Goal: Communication & Community: Answer question/provide support

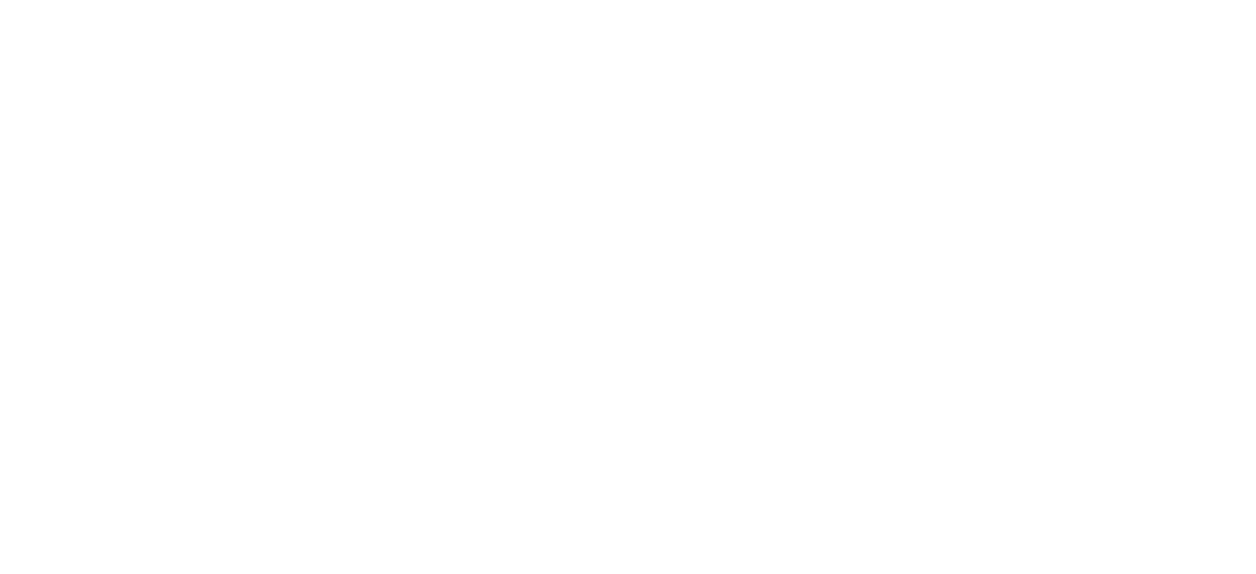
click at [1162, 0] on html at bounding box center [628, 0] width 1256 height 0
click at [1167, 0] on html at bounding box center [628, 0] width 1256 height 0
click at [849, 0] on html at bounding box center [628, 0] width 1256 height 0
click at [763, 0] on html at bounding box center [628, 0] width 1256 height 0
click at [828, 0] on html at bounding box center [628, 0] width 1256 height 0
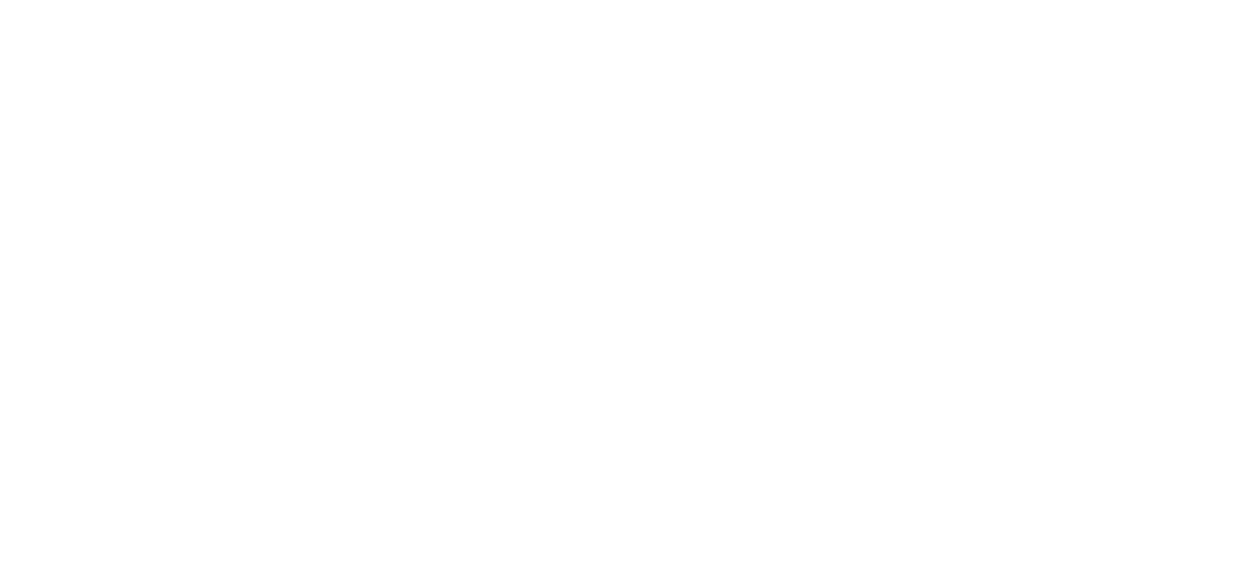
click at [730, 0] on html at bounding box center [628, 0] width 1256 height 0
click at [852, 0] on html at bounding box center [628, 0] width 1256 height 0
click at [1168, 0] on html at bounding box center [628, 0] width 1256 height 0
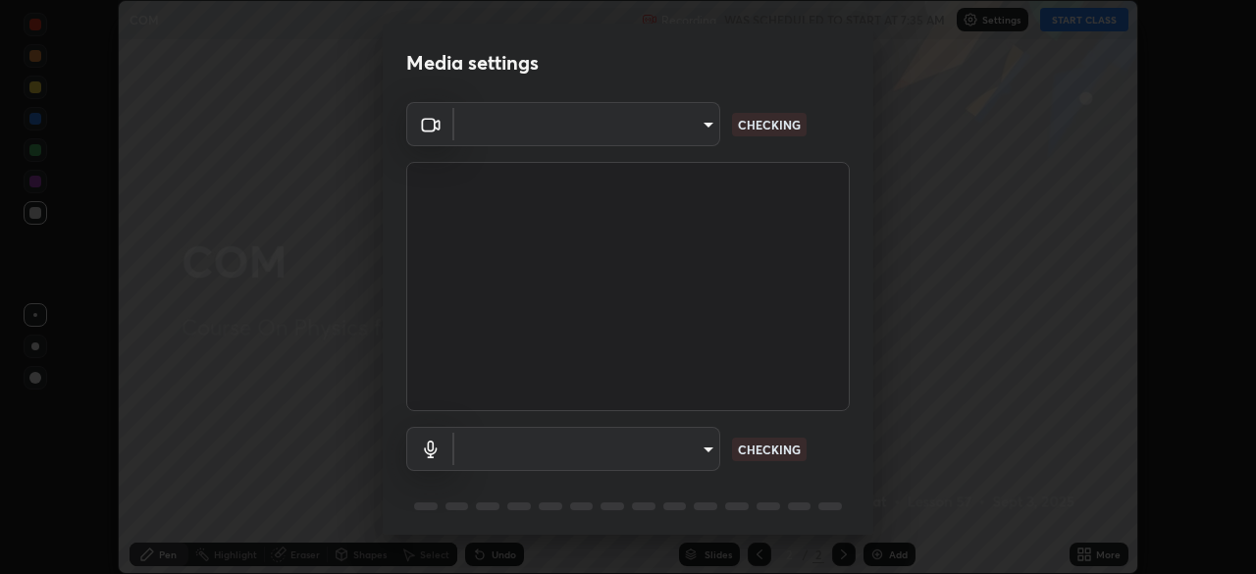
scroll to position [70, 0]
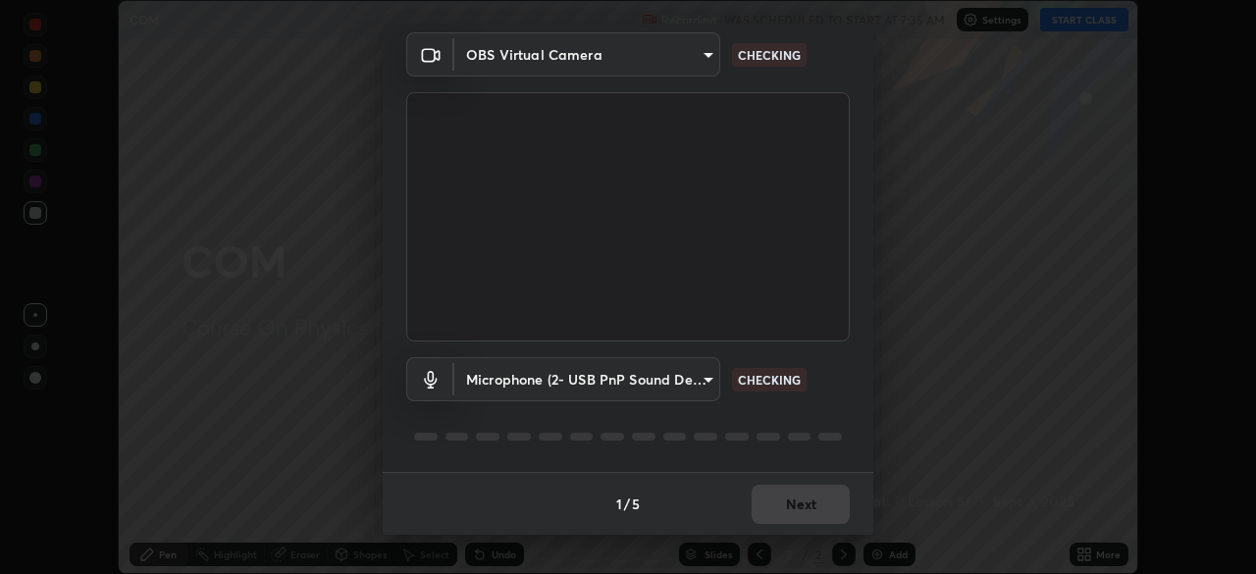
type input "2e9b027d6a4255688e554df818383ce9ed5f881db366686a8468352ce6a31e43"
click at [693, 381] on body "Erase all COM Recording WAS SCHEDULED TO START AT 7:35 AM Settings START CLASS …" at bounding box center [628, 287] width 1256 height 574
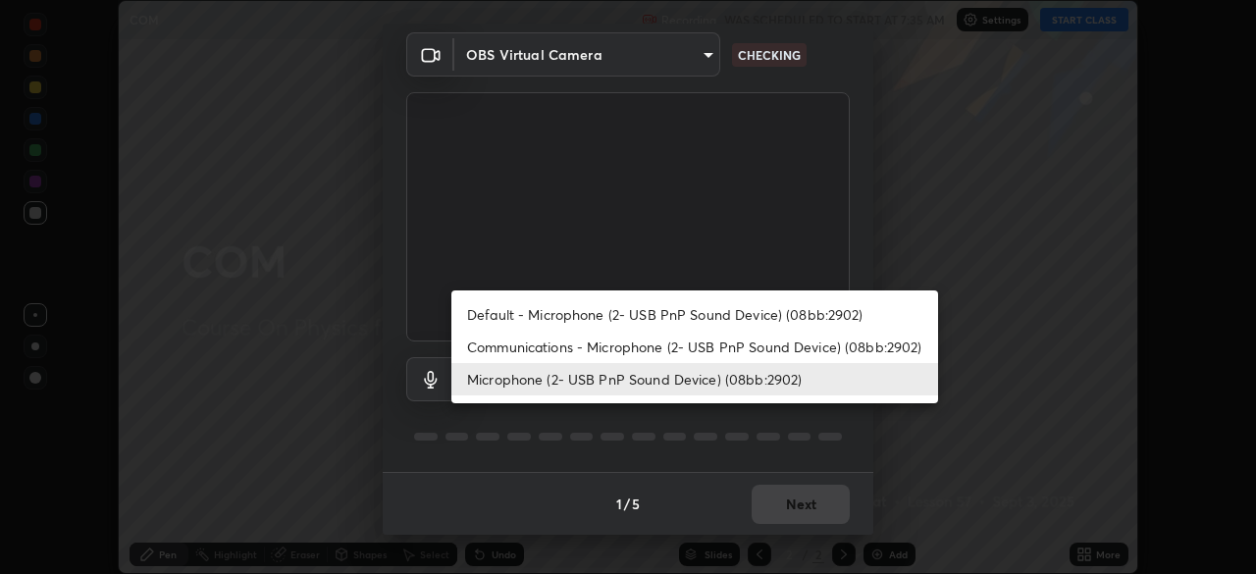
click at [682, 389] on li "Microphone (2- USB PnP Sound Device) (08bb:2902)" at bounding box center [694, 379] width 487 height 32
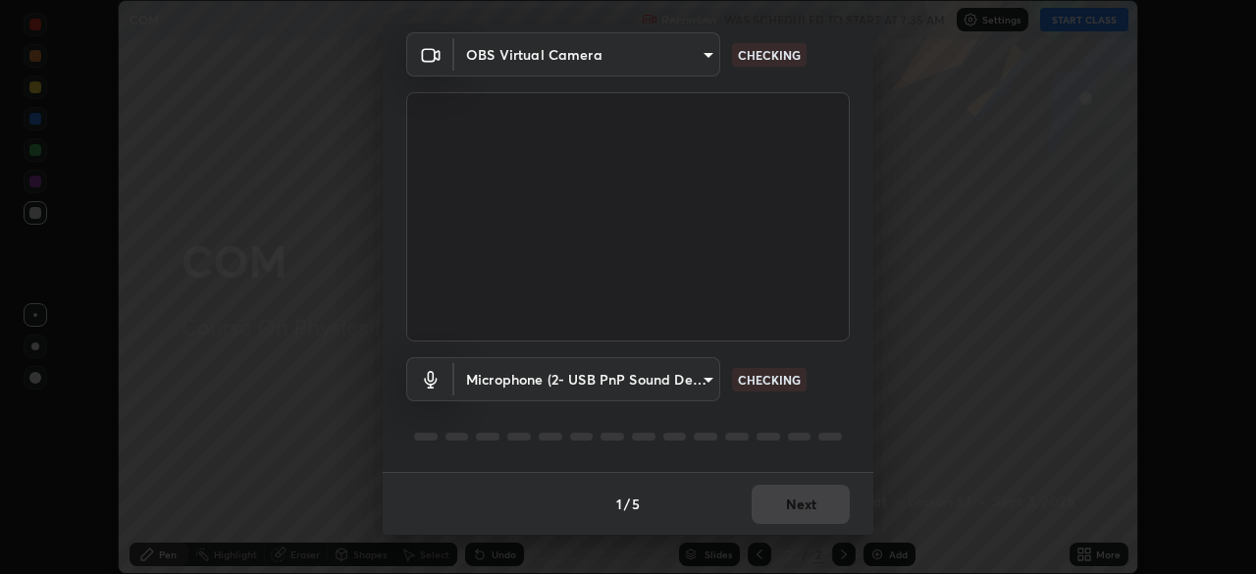
click at [681, 387] on body "Erase all COM Recording WAS SCHEDULED TO START AT 7:35 AM Settings START CLASS …" at bounding box center [628, 287] width 1256 height 574
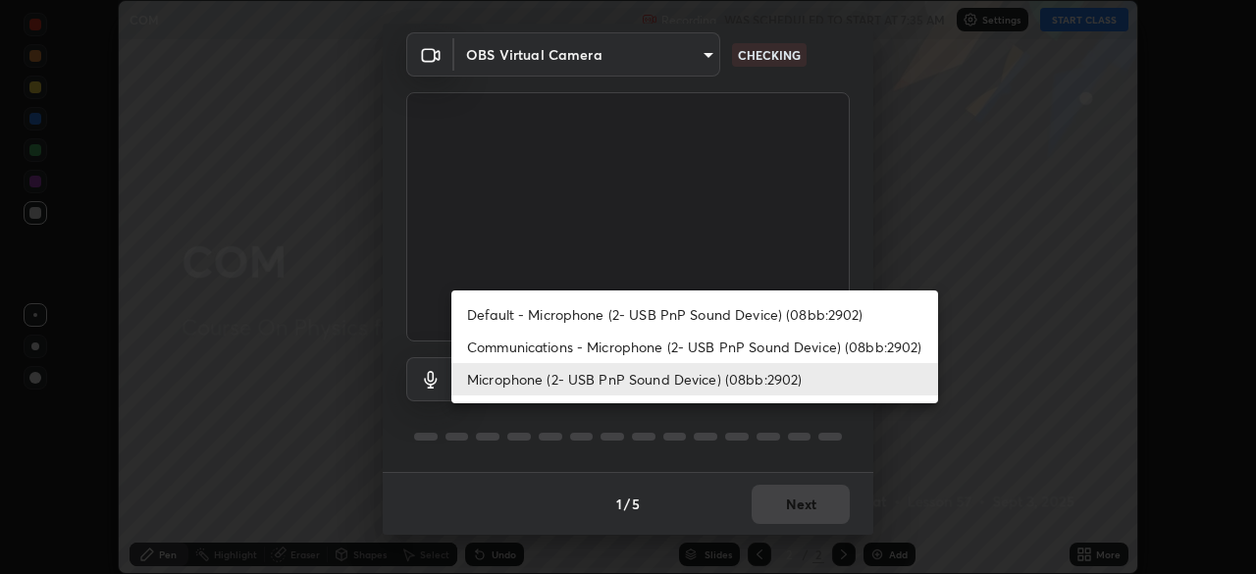
click at [692, 347] on li "Communications - Microphone (2- USB PnP Sound Device) (08bb:2902)" at bounding box center [694, 347] width 487 height 32
type input "communications"
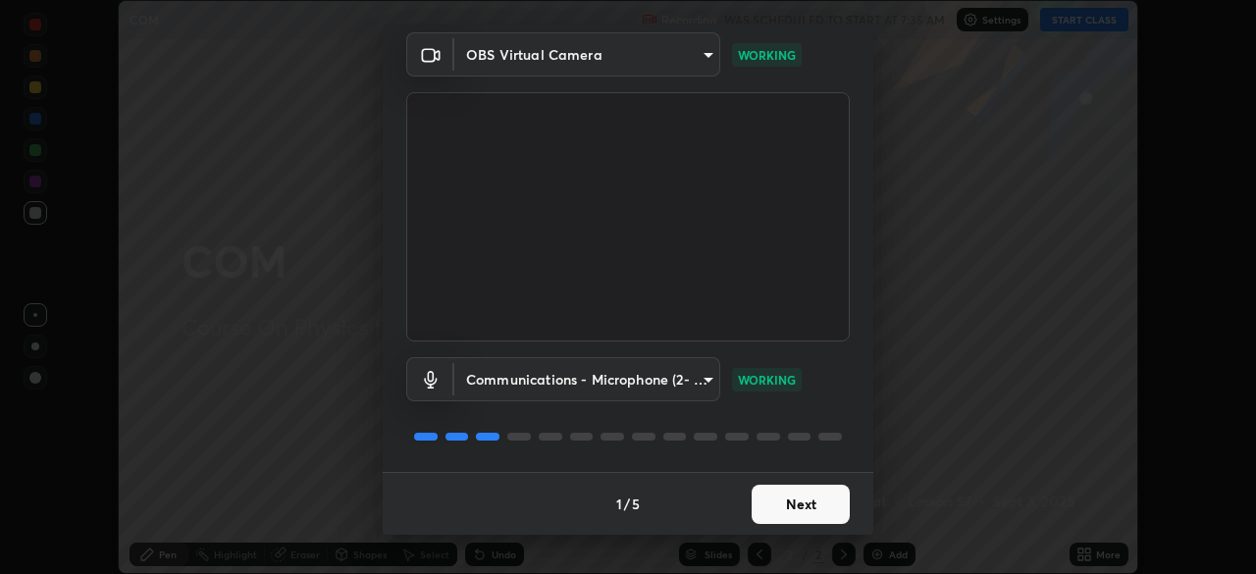
click at [803, 505] on button "Next" at bounding box center [800, 504] width 98 height 39
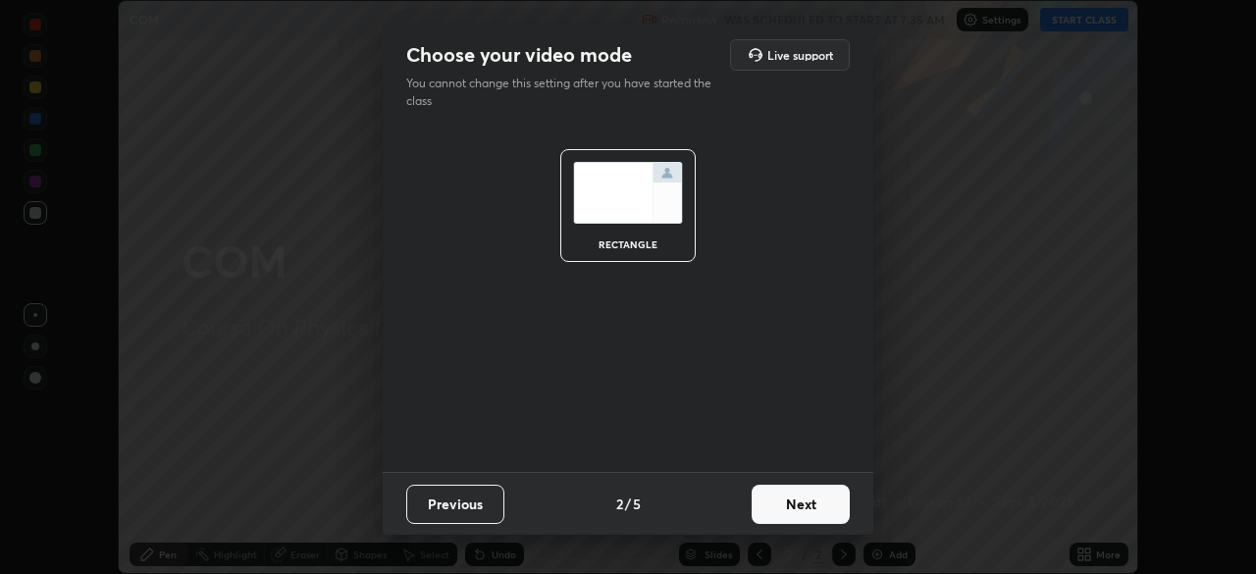
scroll to position [0, 0]
click at [802, 501] on button "Next" at bounding box center [800, 504] width 98 height 39
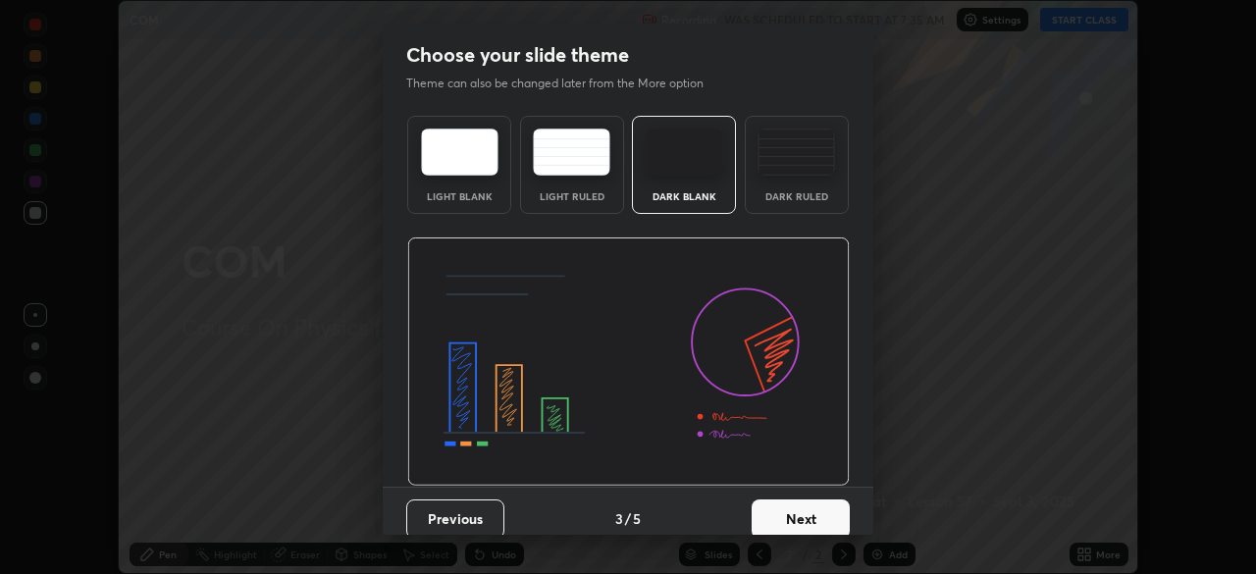
click at [836, 510] on button "Next" at bounding box center [800, 518] width 98 height 39
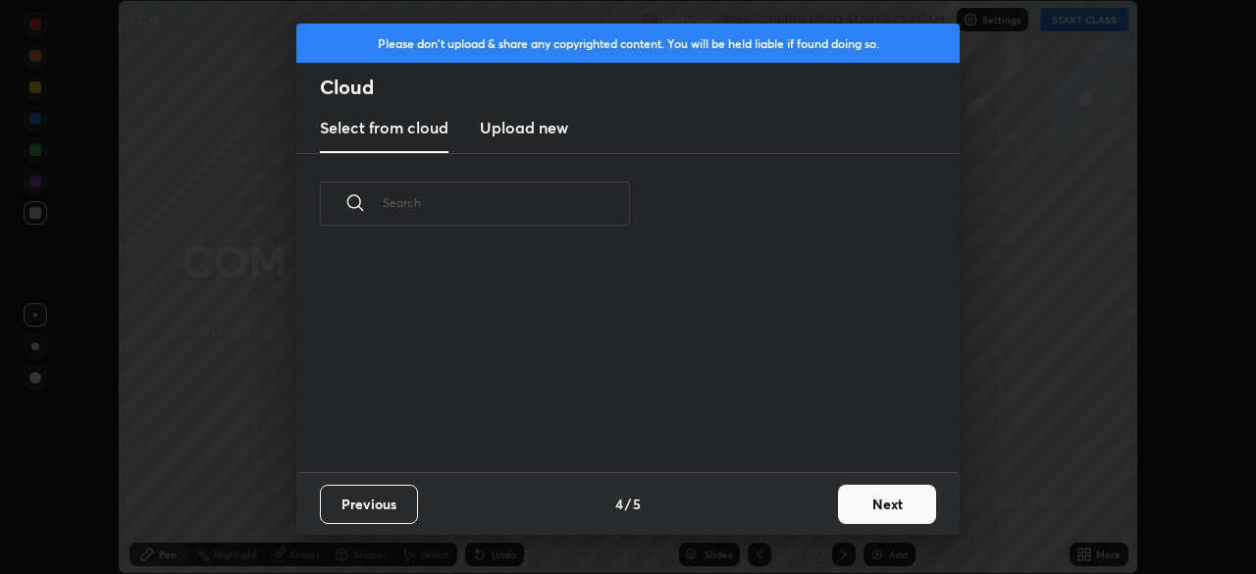
click at [860, 512] on button "Next" at bounding box center [887, 504] width 98 height 39
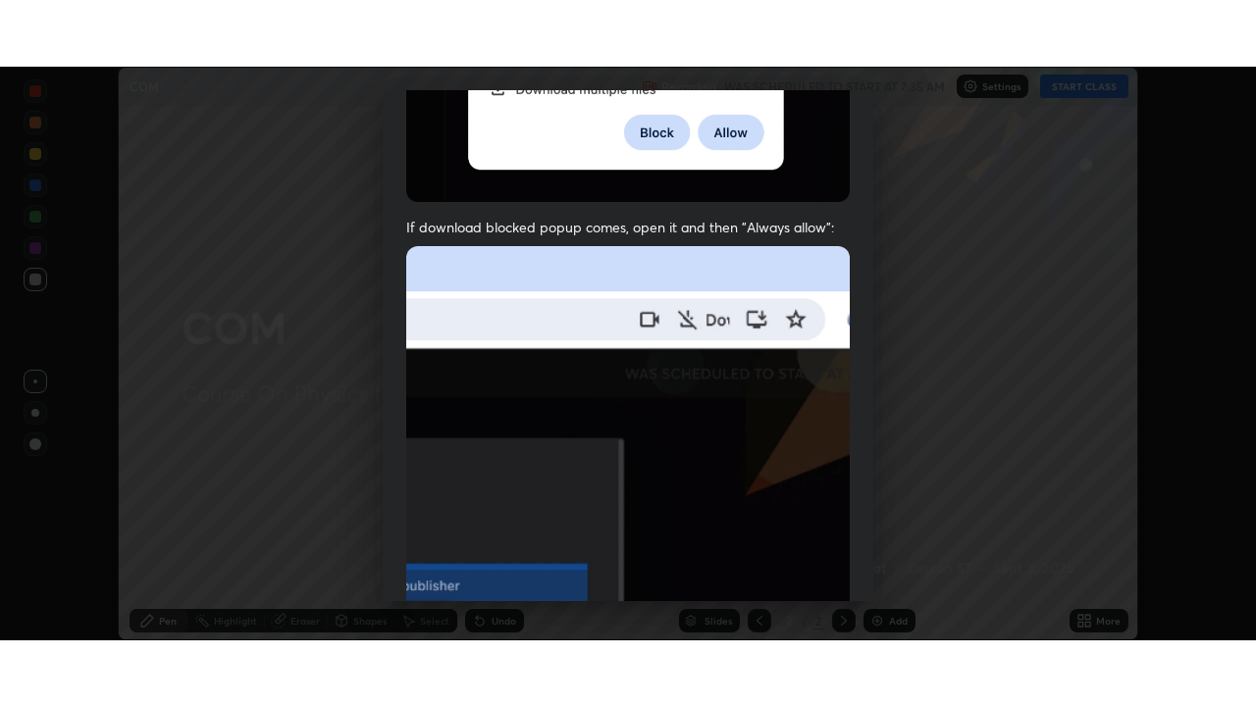
scroll to position [470, 0]
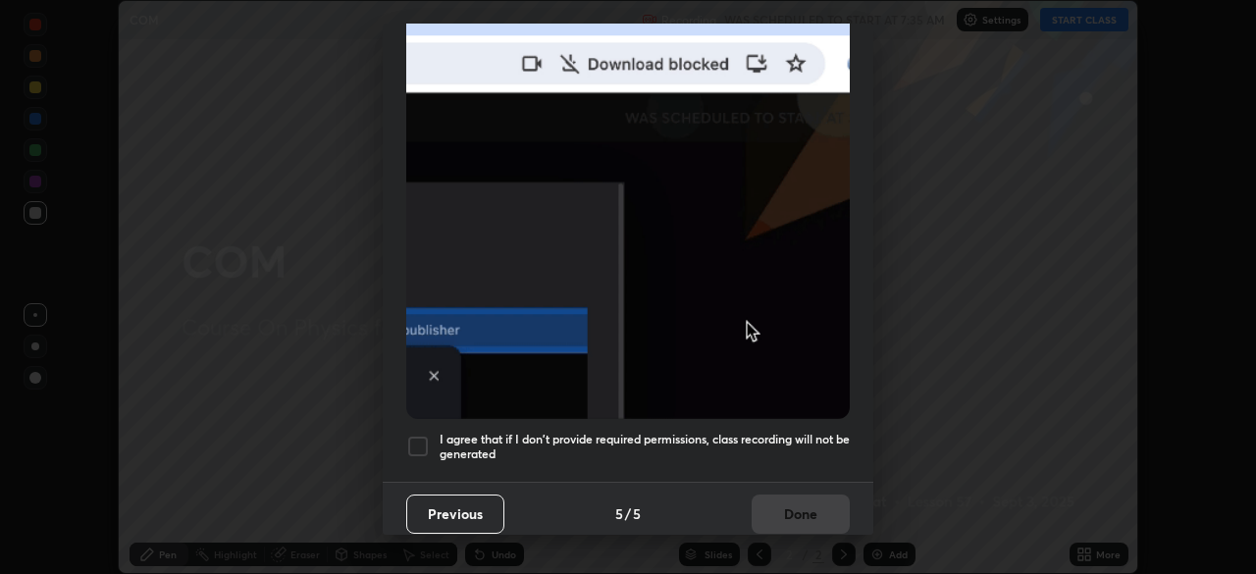
click at [697, 432] on h5 "I agree that if I don't provide required permissions, class recording will not …" at bounding box center [644, 447] width 410 height 30
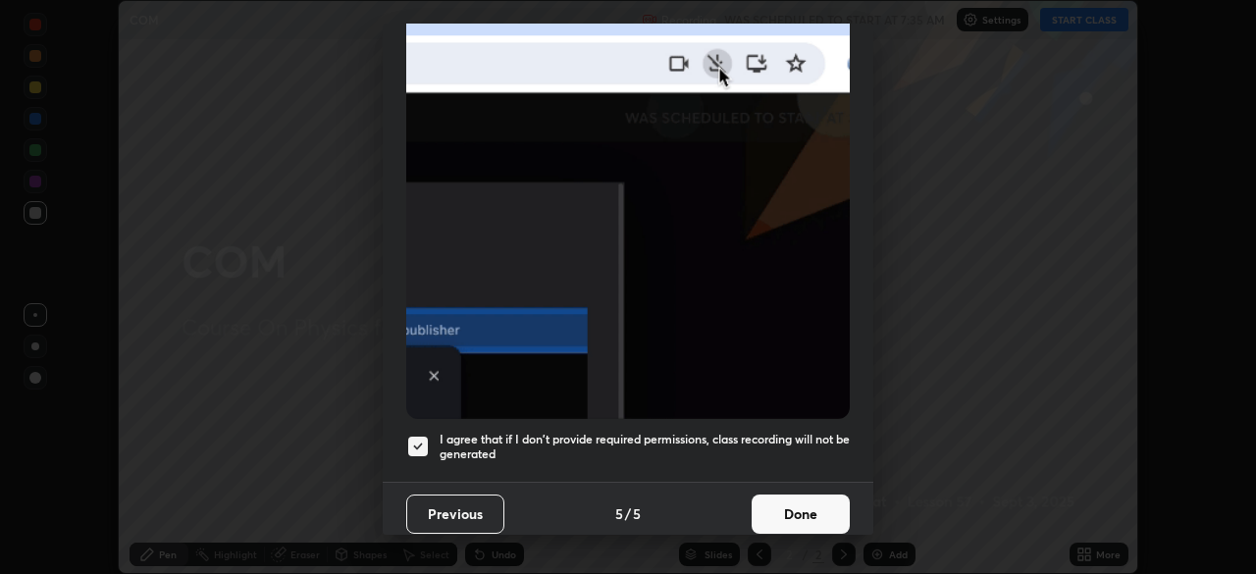
click at [803, 499] on button "Done" at bounding box center [800, 513] width 98 height 39
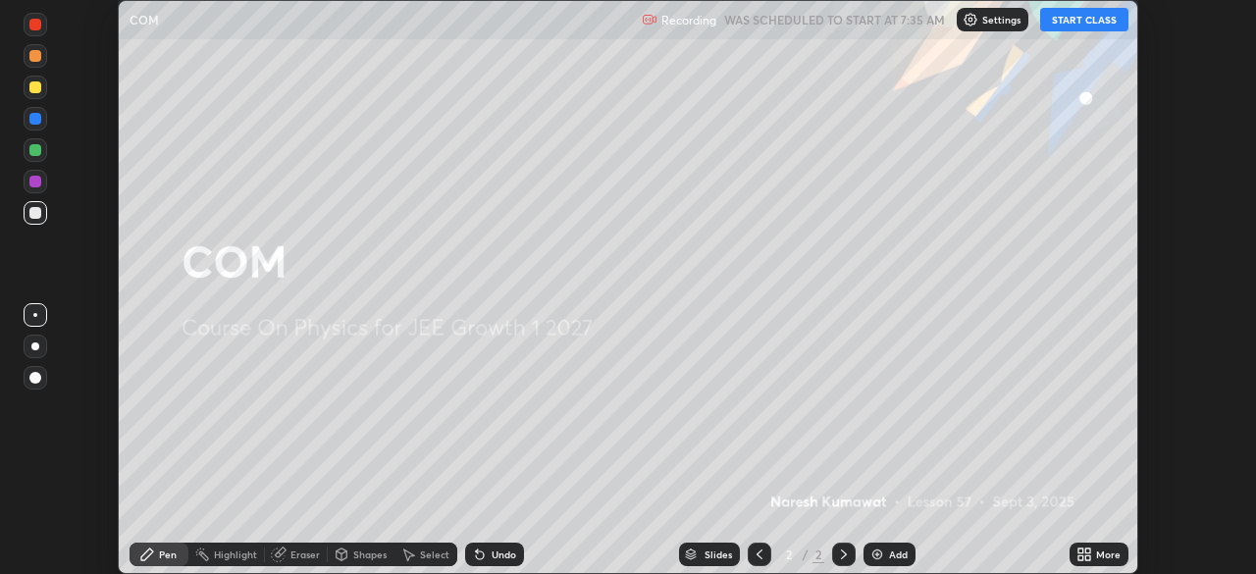
click at [1078, 27] on button "START CLASS" at bounding box center [1084, 20] width 88 height 24
click at [893, 552] on div "Add" at bounding box center [898, 554] width 19 height 10
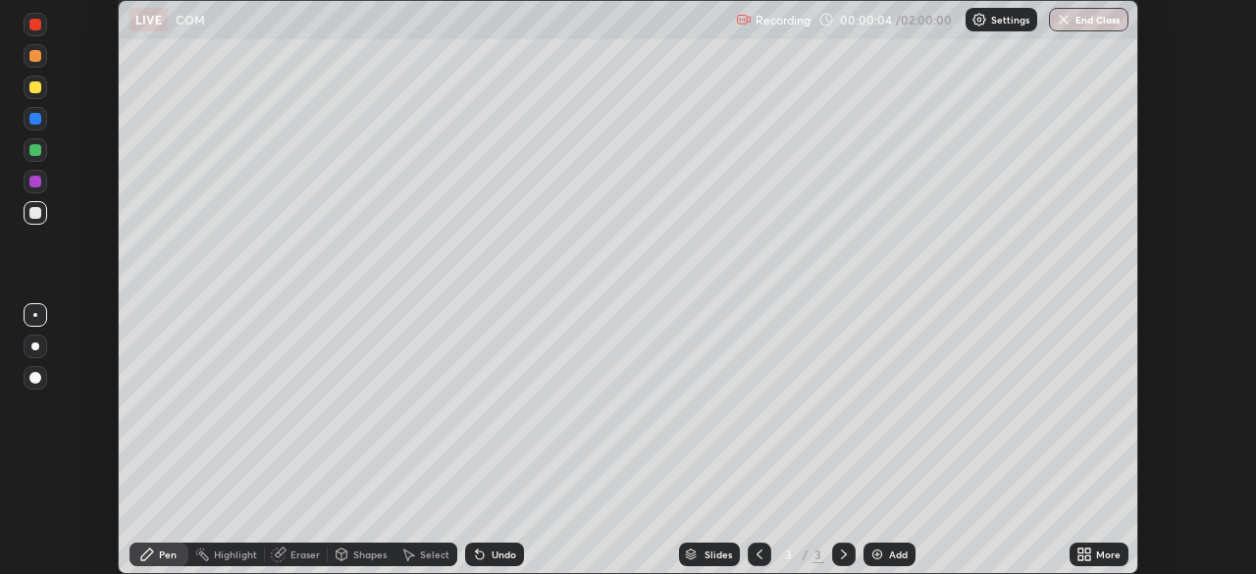
click at [1098, 554] on div "More" at bounding box center [1108, 554] width 25 height 10
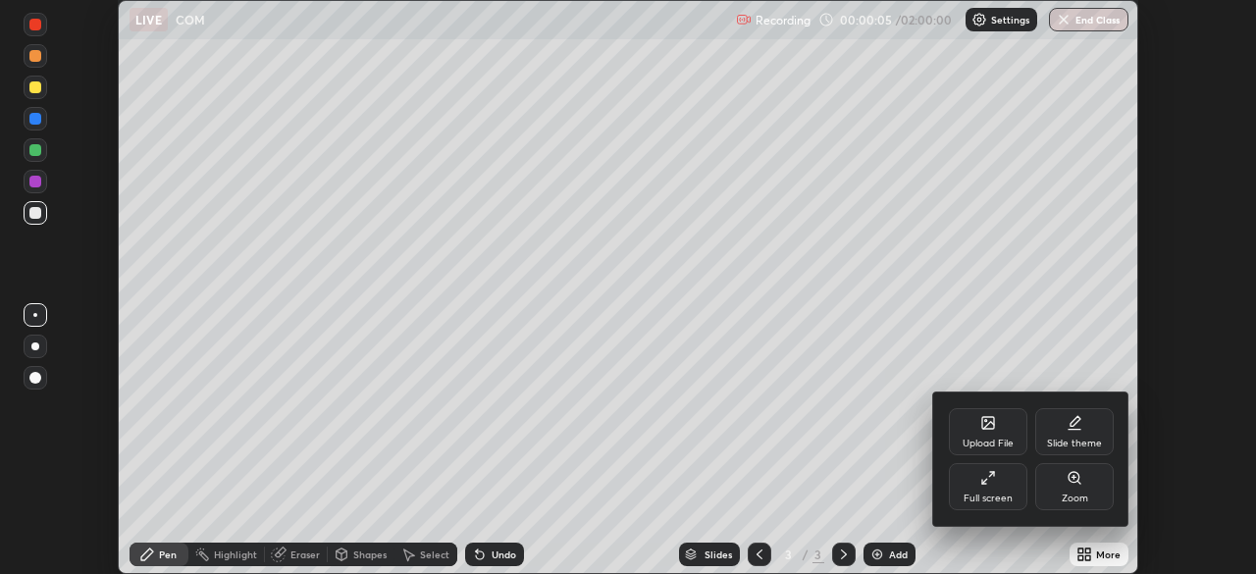
click at [988, 495] on div "Full screen" at bounding box center [987, 498] width 49 height 10
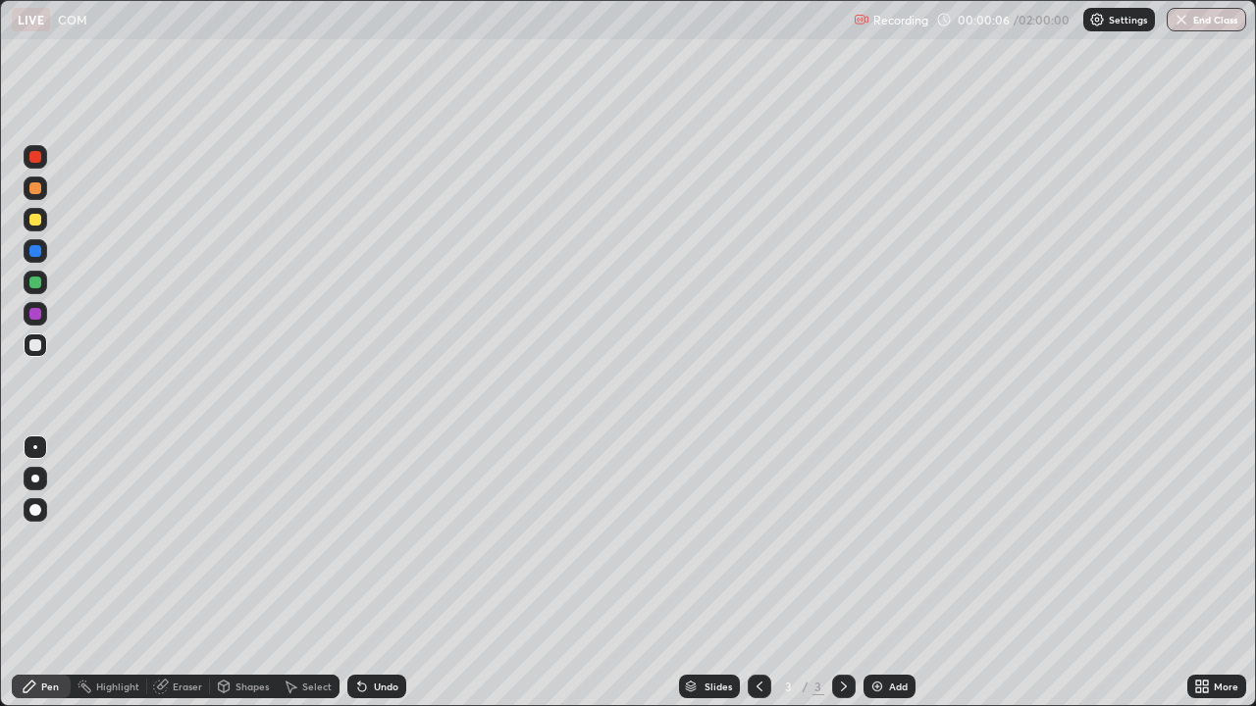
scroll to position [706, 1256]
click at [173, 573] on div "Eraser" at bounding box center [187, 687] width 29 height 10
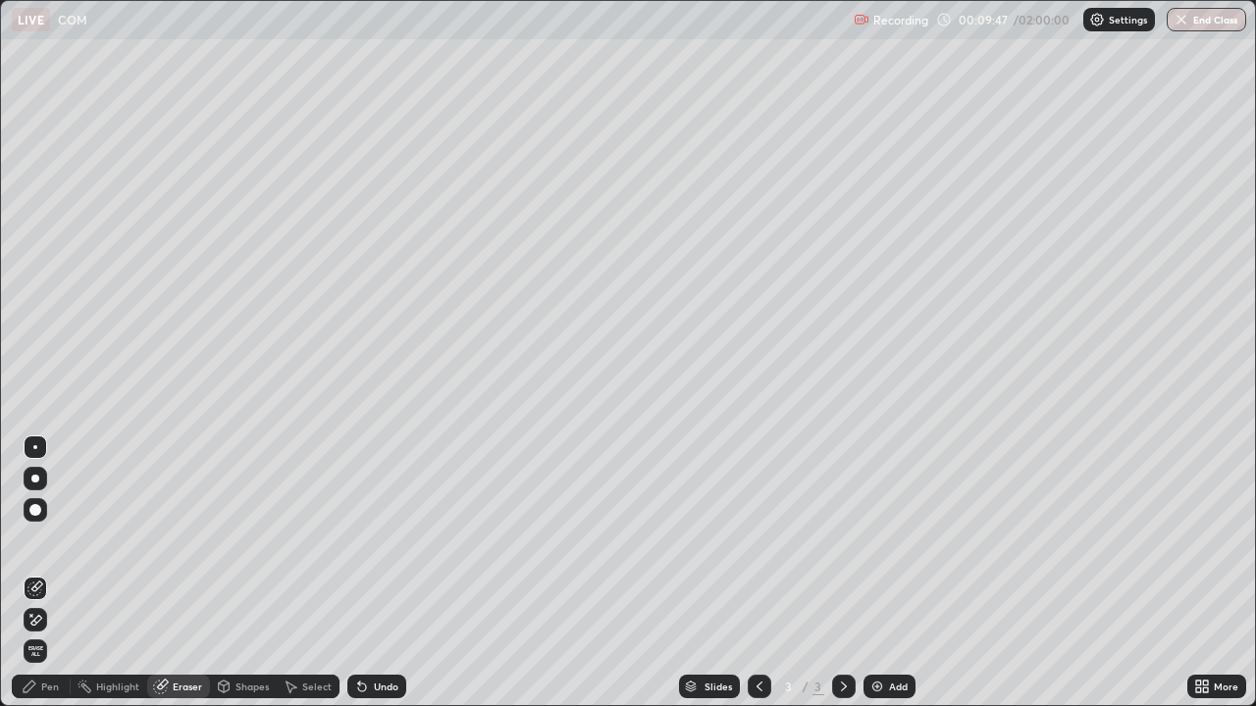
click at [39, 573] on icon at bounding box center [35, 620] width 16 height 17
click at [49, 573] on div "Pen" at bounding box center [50, 687] width 18 height 10
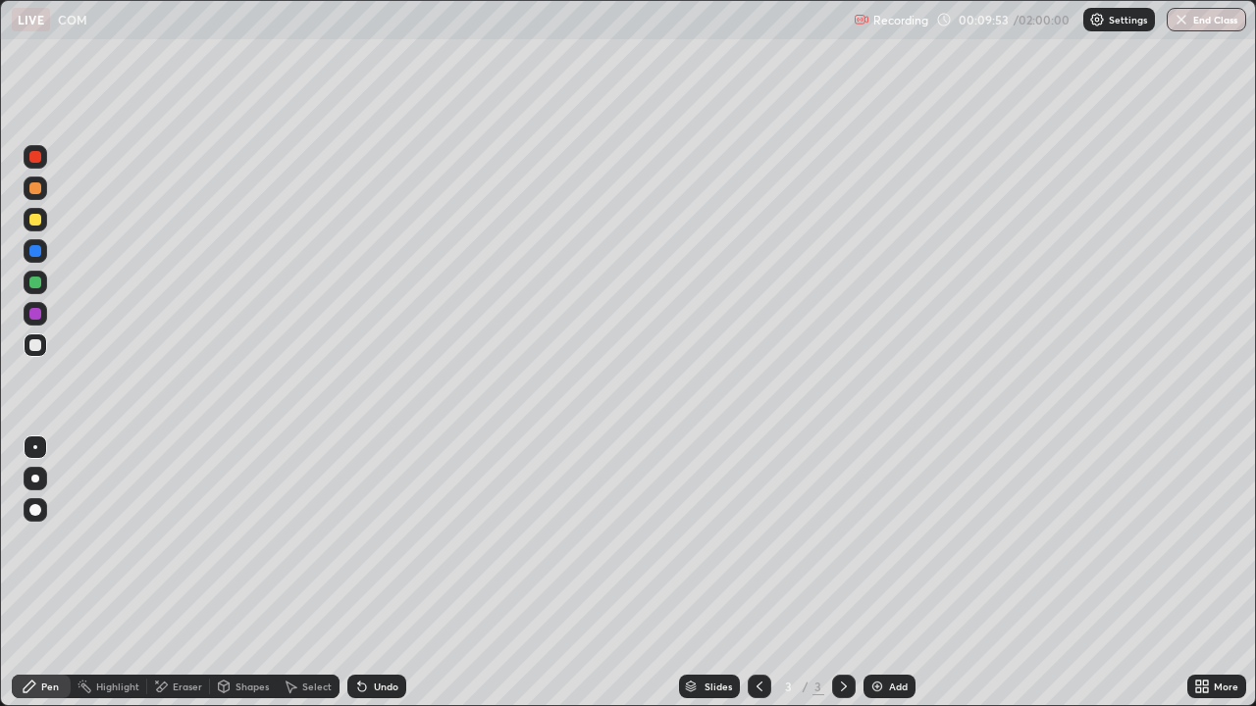
click at [371, 573] on div "Undo" at bounding box center [376, 687] width 59 height 24
click at [370, 573] on div "Undo" at bounding box center [376, 687] width 59 height 24
click at [375, 573] on div "Undo" at bounding box center [386, 687] width 25 height 10
click at [379, 573] on div "Undo" at bounding box center [386, 687] width 25 height 10
click at [374, 573] on div "Undo" at bounding box center [386, 687] width 25 height 10
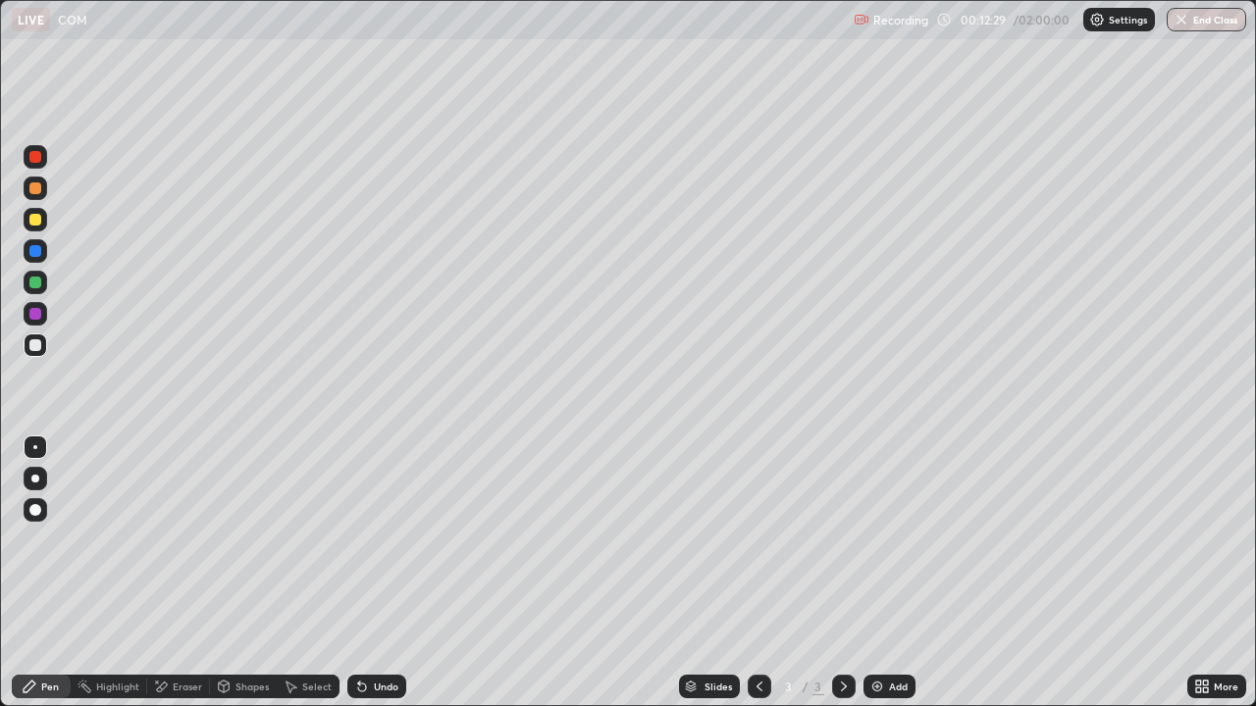
click at [374, 573] on div "Undo" at bounding box center [386, 687] width 25 height 10
click at [370, 573] on div "Undo" at bounding box center [376, 687] width 59 height 24
click at [381, 573] on div "Undo" at bounding box center [386, 687] width 25 height 10
click at [374, 573] on div "Undo" at bounding box center [386, 687] width 25 height 10
click at [355, 573] on div "Undo" at bounding box center [376, 687] width 59 height 24
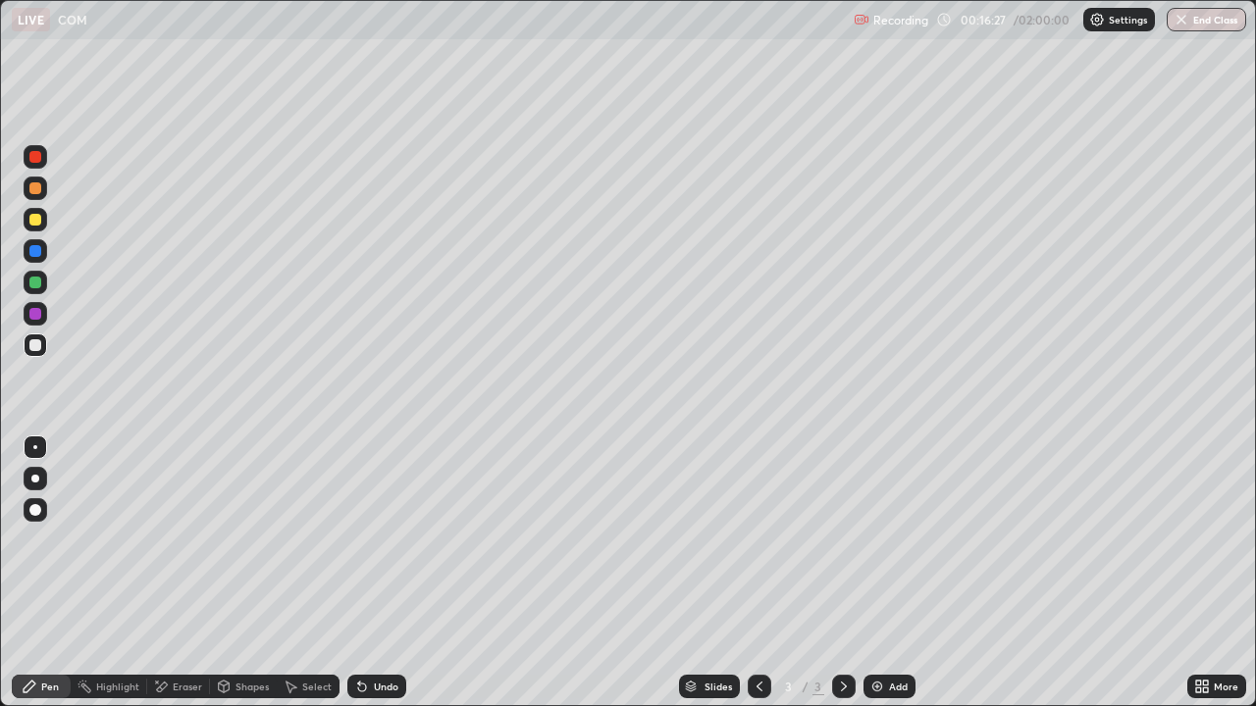
click at [358, 573] on icon at bounding box center [359, 683] width 2 height 2
click at [365, 573] on icon at bounding box center [362, 687] width 16 height 16
click at [183, 573] on div "Eraser" at bounding box center [187, 687] width 29 height 10
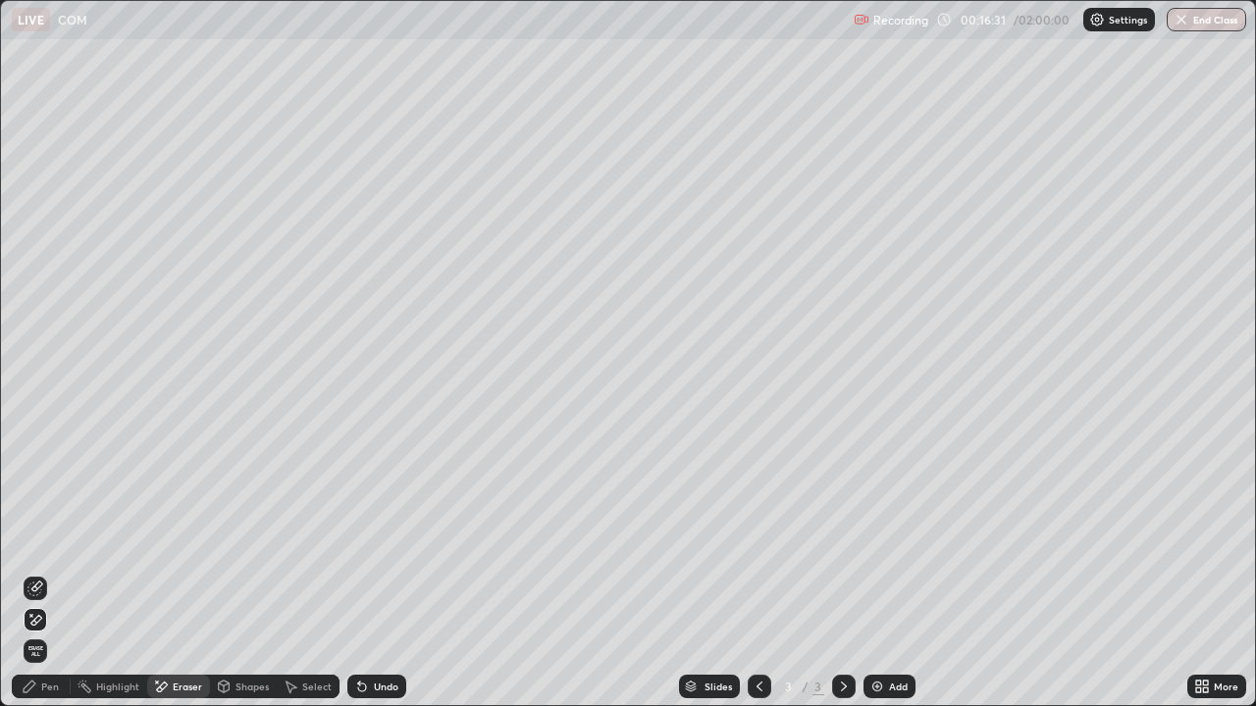
click at [49, 573] on div "Pen" at bounding box center [41, 687] width 59 height 24
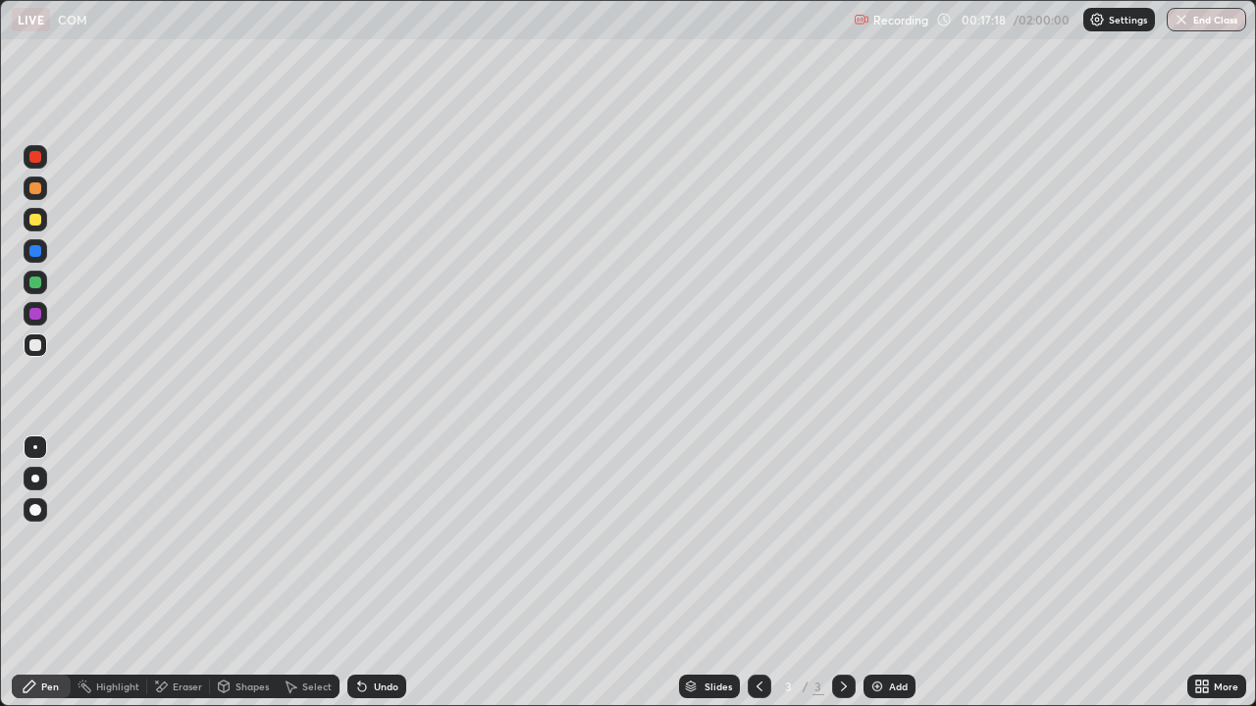
click at [376, 573] on div "Undo" at bounding box center [386, 687] width 25 height 10
click at [378, 573] on div "Undo" at bounding box center [386, 687] width 25 height 10
click at [369, 573] on div "Undo" at bounding box center [376, 687] width 59 height 24
click at [377, 573] on div "Undo" at bounding box center [386, 687] width 25 height 10
click at [398, 573] on div "Undo" at bounding box center [376, 687] width 59 height 24
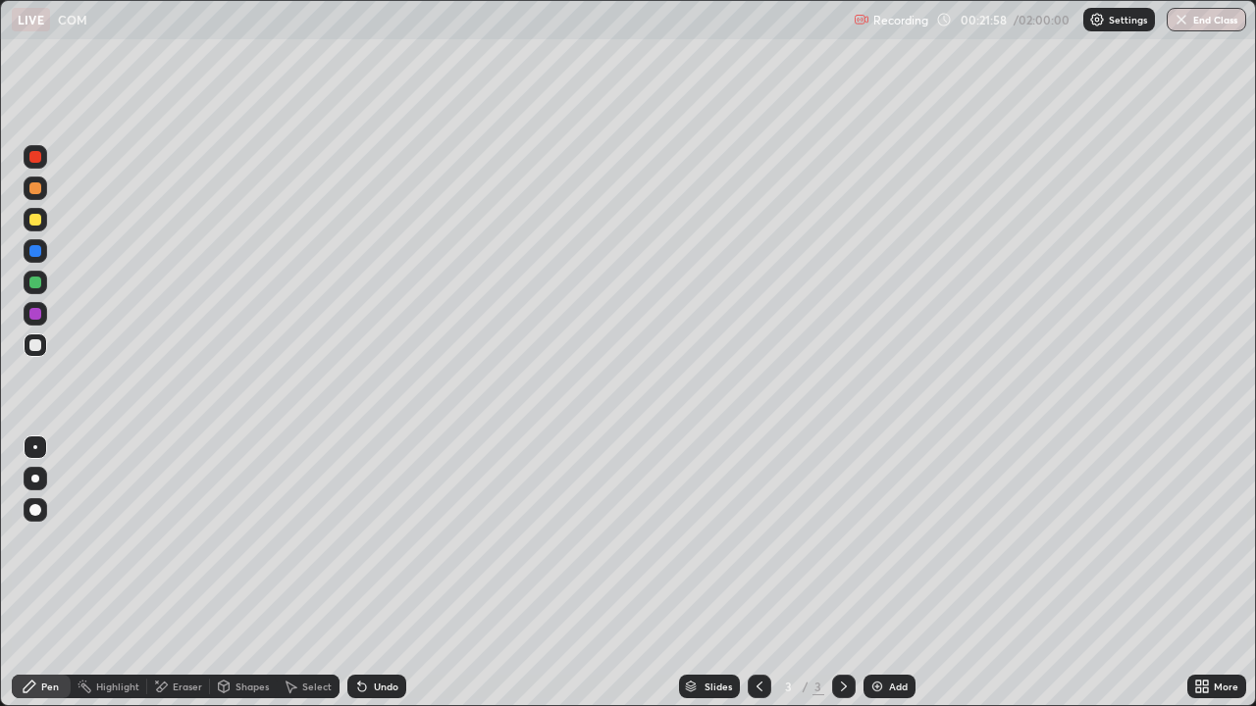
click at [401, 573] on div "Undo" at bounding box center [376, 687] width 59 height 24
click at [398, 573] on div "Undo" at bounding box center [376, 687] width 59 height 24
click at [891, 573] on div "Add" at bounding box center [898, 687] width 19 height 10
click at [369, 573] on div "Undo" at bounding box center [376, 687] width 59 height 24
click at [761, 573] on icon at bounding box center [759, 687] width 16 height 16
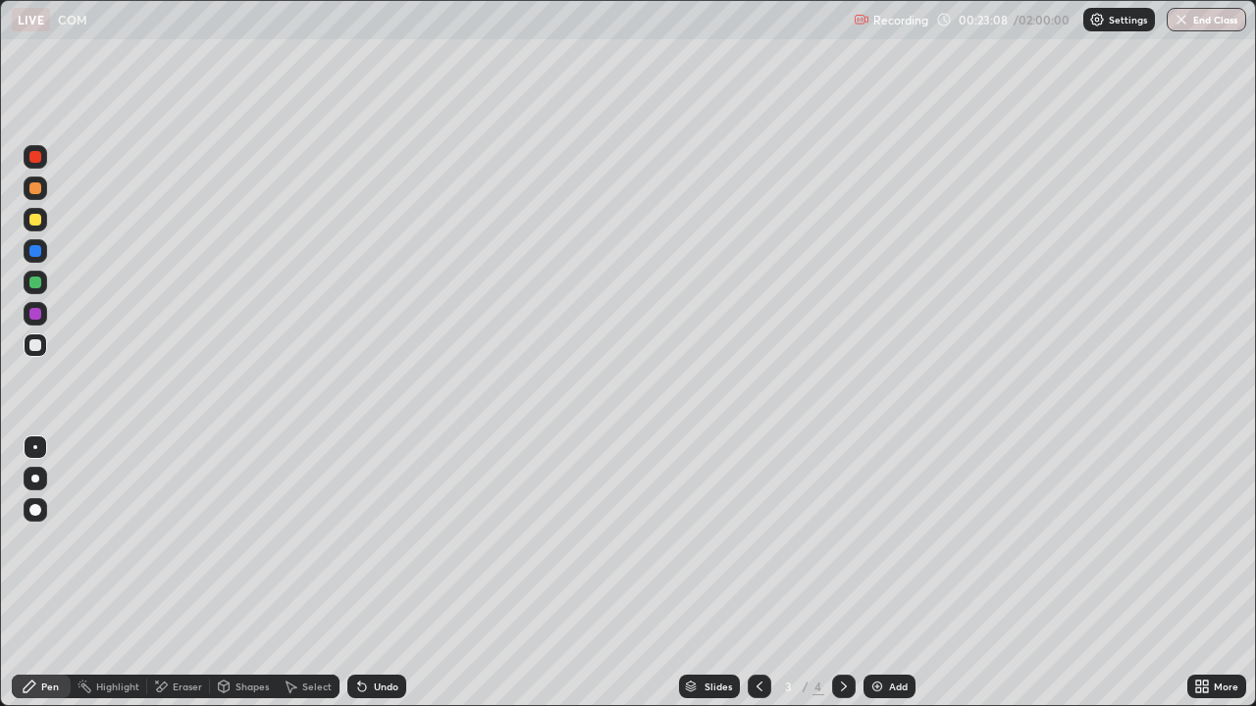
click at [841, 573] on icon at bounding box center [844, 687] width 16 height 16
click at [757, 573] on icon at bounding box center [759, 687] width 16 height 16
click at [842, 573] on icon at bounding box center [844, 687] width 16 height 16
click at [396, 573] on div "Undo" at bounding box center [376, 687] width 59 height 24
click at [387, 573] on div "Undo" at bounding box center [376, 687] width 59 height 24
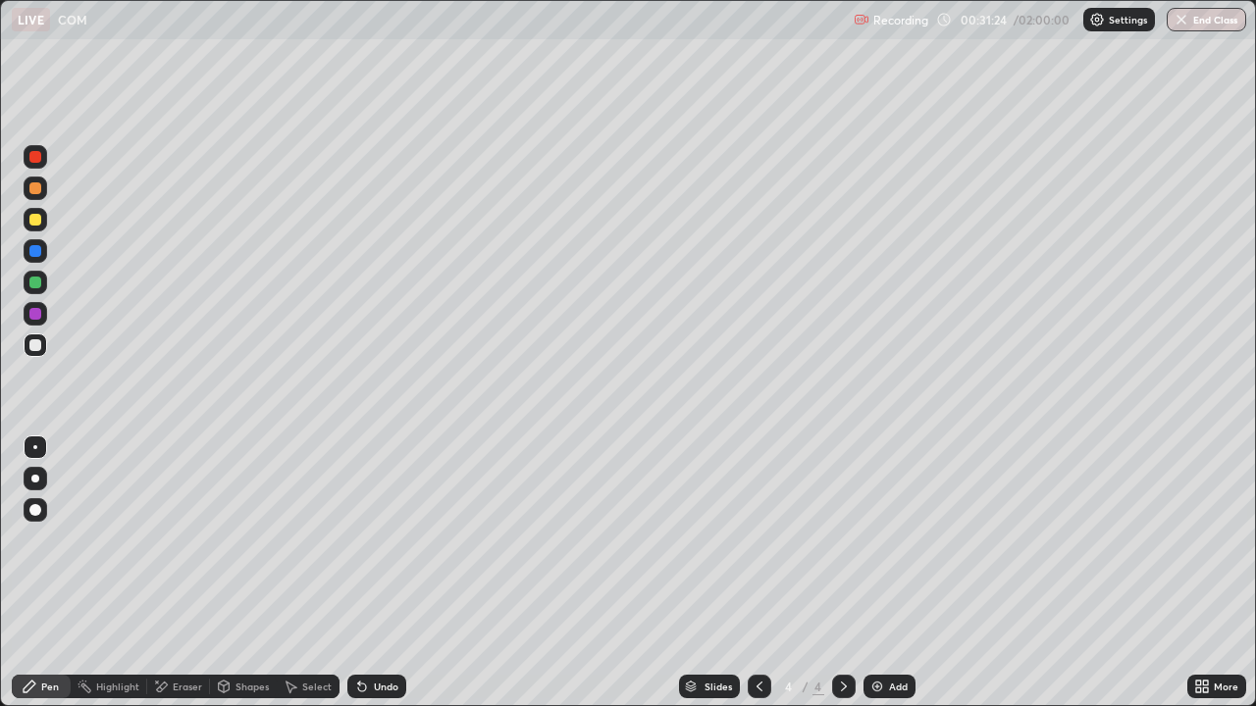
click at [378, 573] on div "Undo" at bounding box center [376, 687] width 59 height 24
click at [370, 573] on div "Undo" at bounding box center [376, 687] width 59 height 24
click at [371, 573] on div "Undo" at bounding box center [376, 687] width 59 height 24
click at [379, 573] on div "Undo" at bounding box center [386, 687] width 25 height 10
click at [174, 573] on div "Eraser" at bounding box center [187, 687] width 29 height 10
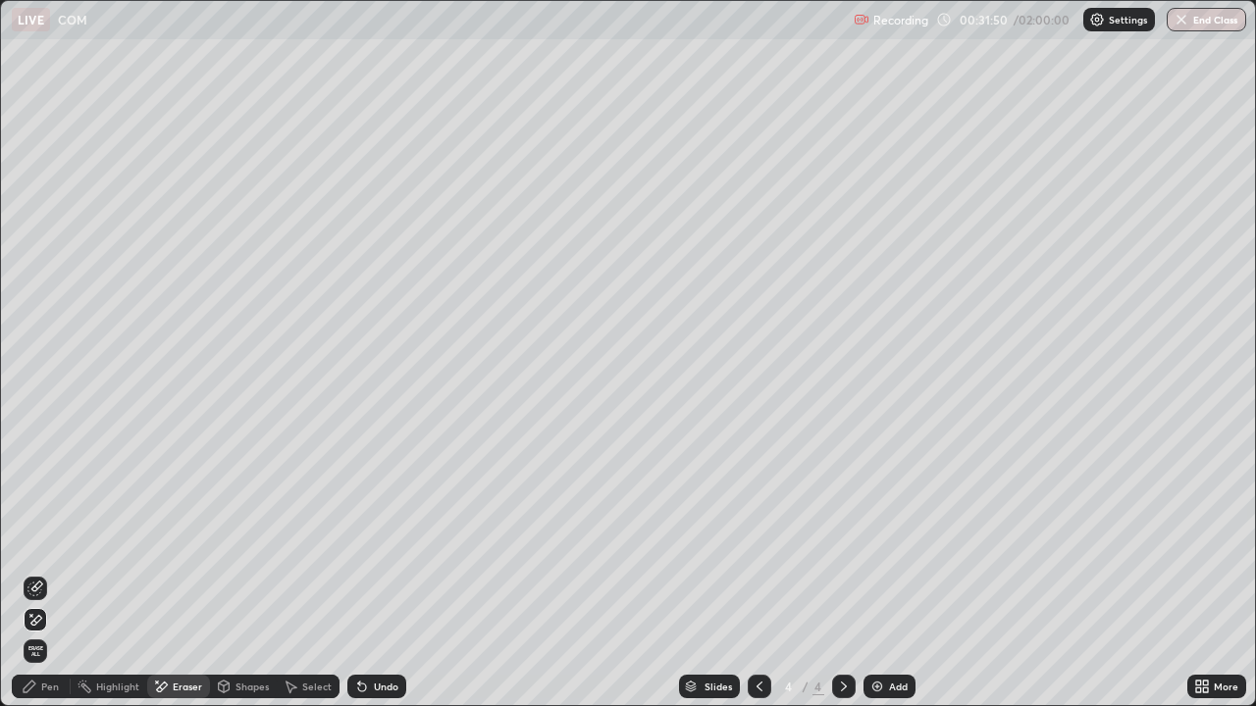
click at [37, 573] on div "Pen" at bounding box center [41, 687] width 59 height 24
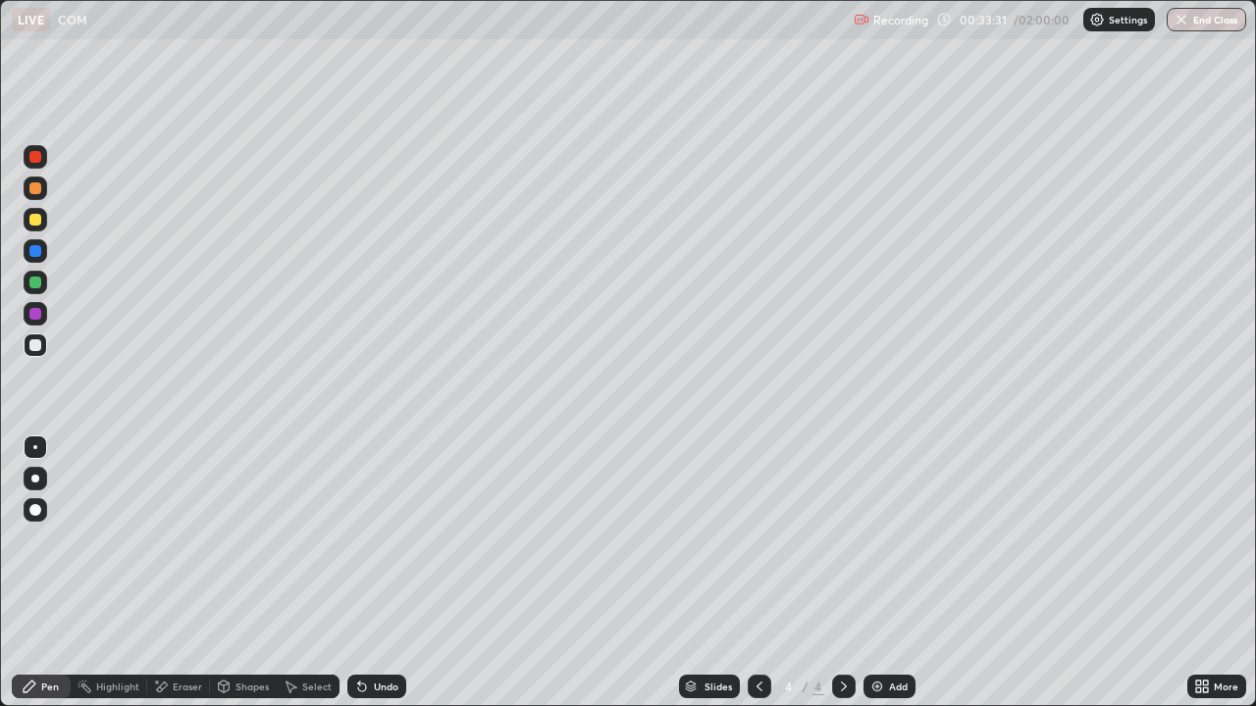
click at [381, 573] on div "Undo" at bounding box center [386, 687] width 25 height 10
click at [382, 573] on div "Undo" at bounding box center [386, 687] width 25 height 10
click at [387, 573] on div "Undo" at bounding box center [386, 687] width 25 height 10
click at [390, 573] on div "Undo" at bounding box center [386, 687] width 25 height 10
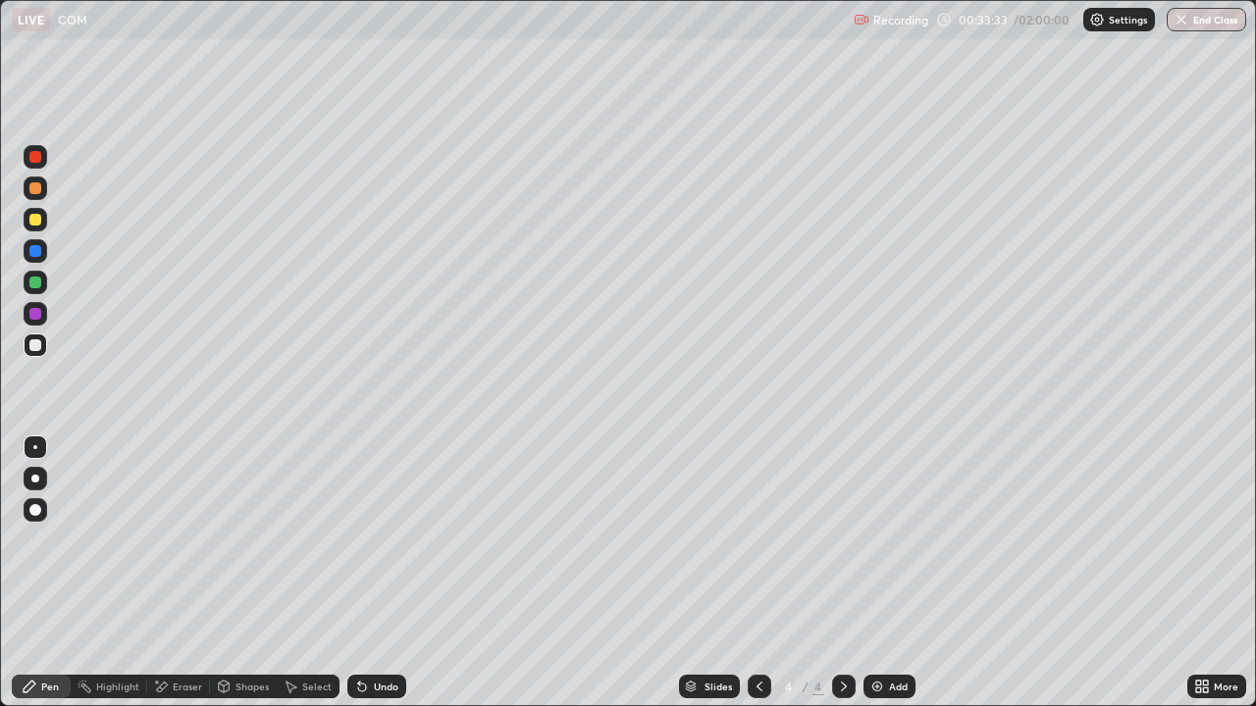
click at [388, 573] on div "Undo" at bounding box center [376, 687] width 59 height 24
click at [374, 573] on div "Undo" at bounding box center [386, 687] width 25 height 10
click at [383, 573] on div "Undo" at bounding box center [386, 687] width 25 height 10
click at [186, 573] on div "Eraser" at bounding box center [178, 687] width 63 height 24
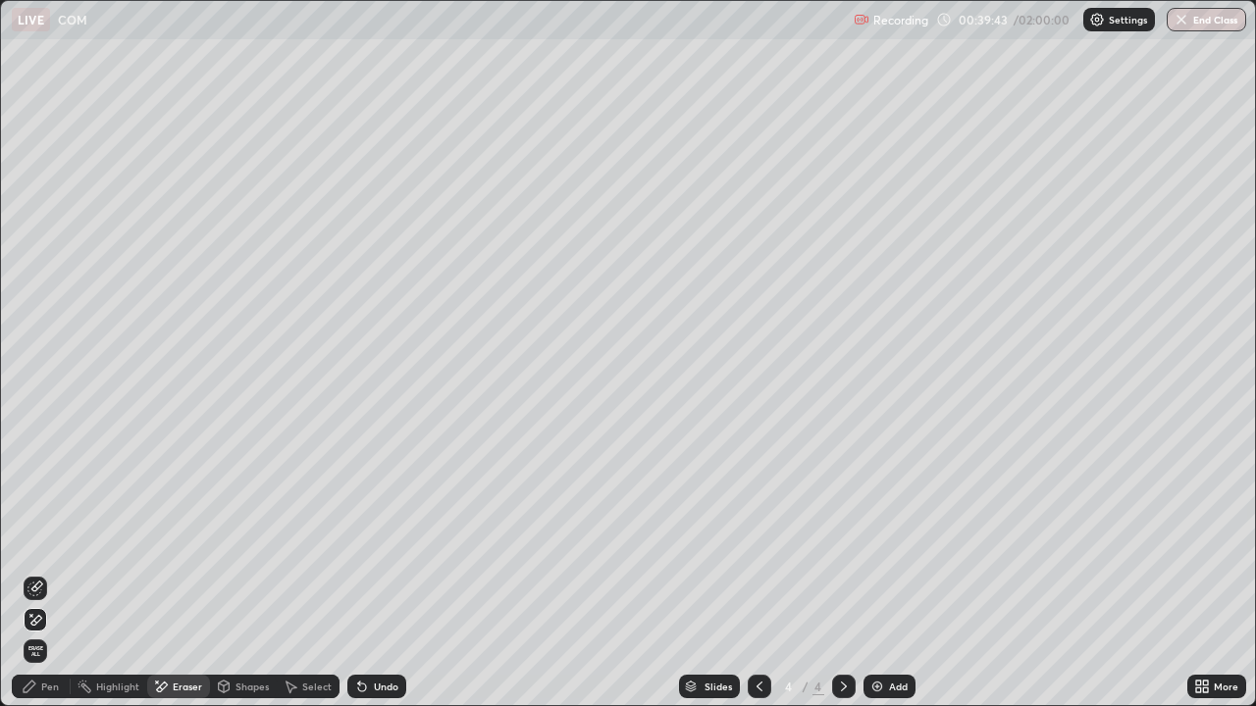
click at [55, 573] on div "Pen" at bounding box center [50, 687] width 18 height 10
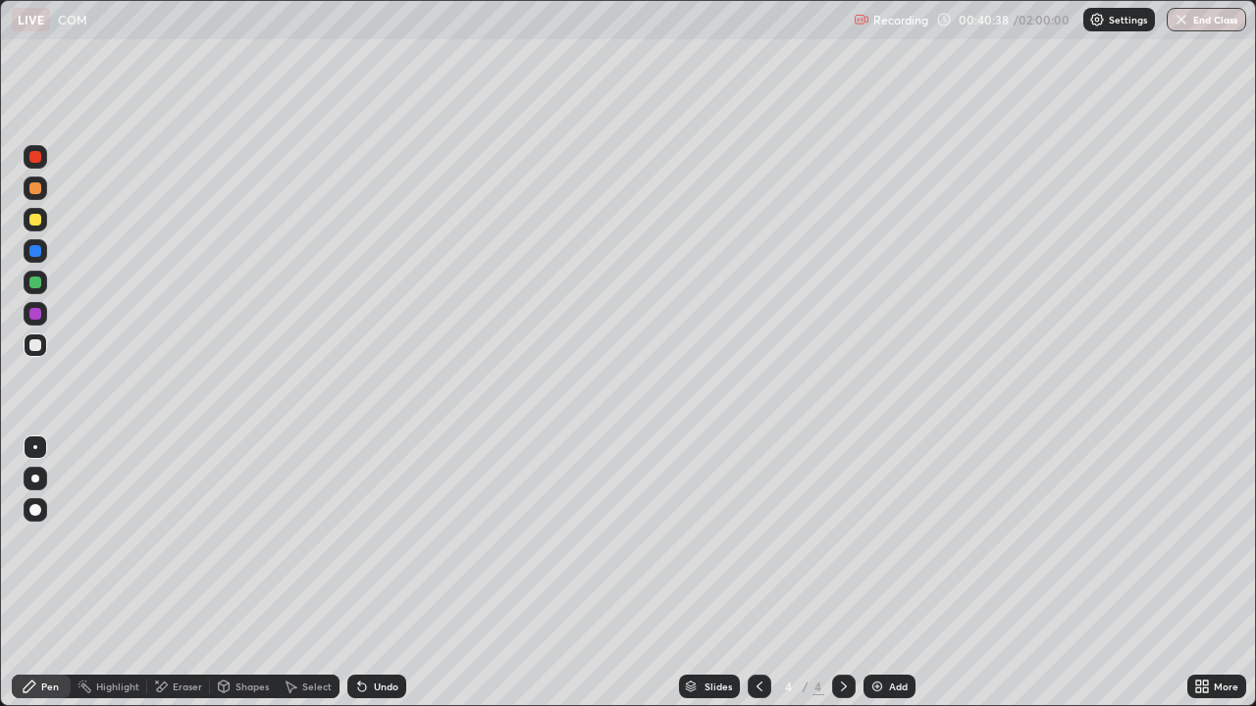
click at [393, 573] on div "Undo" at bounding box center [386, 687] width 25 height 10
click at [889, 573] on div "Add" at bounding box center [898, 687] width 19 height 10
click at [355, 573] on div "Undo" at bounding box center [376, 687] width 59 height 24
click at [757, 573] on icon at bounding box center [759, 687] width 16 height 16
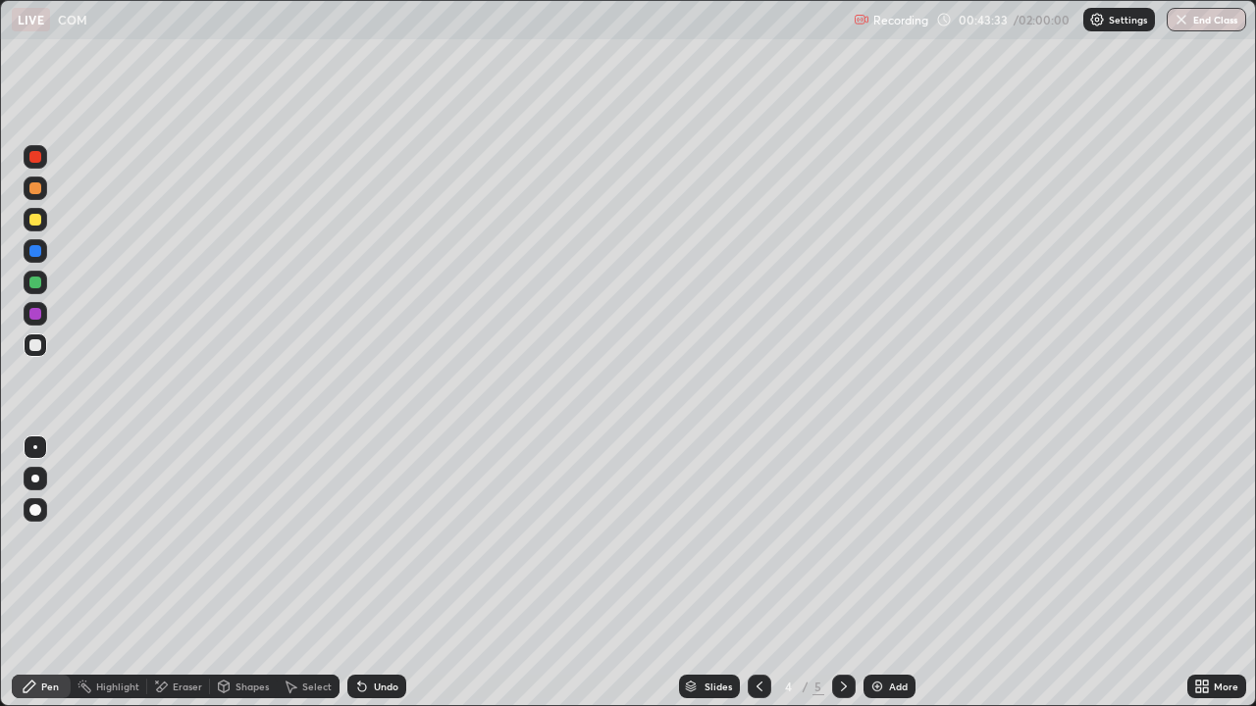
click at [759, 573] on icon at bounding box center [759, 687] width 16 height 16
click at [841, 573] on icon at bounding box center [844, 687] width 6 height 10
click at [844, 573] on icon at bounding box center [844, 687] width 16 height 16
click at [841, 573] on icon at bounding box center [844, 687] width 6 height 10
click at [748, 573] on div at bounding box center [760, 686] width 24 height 39
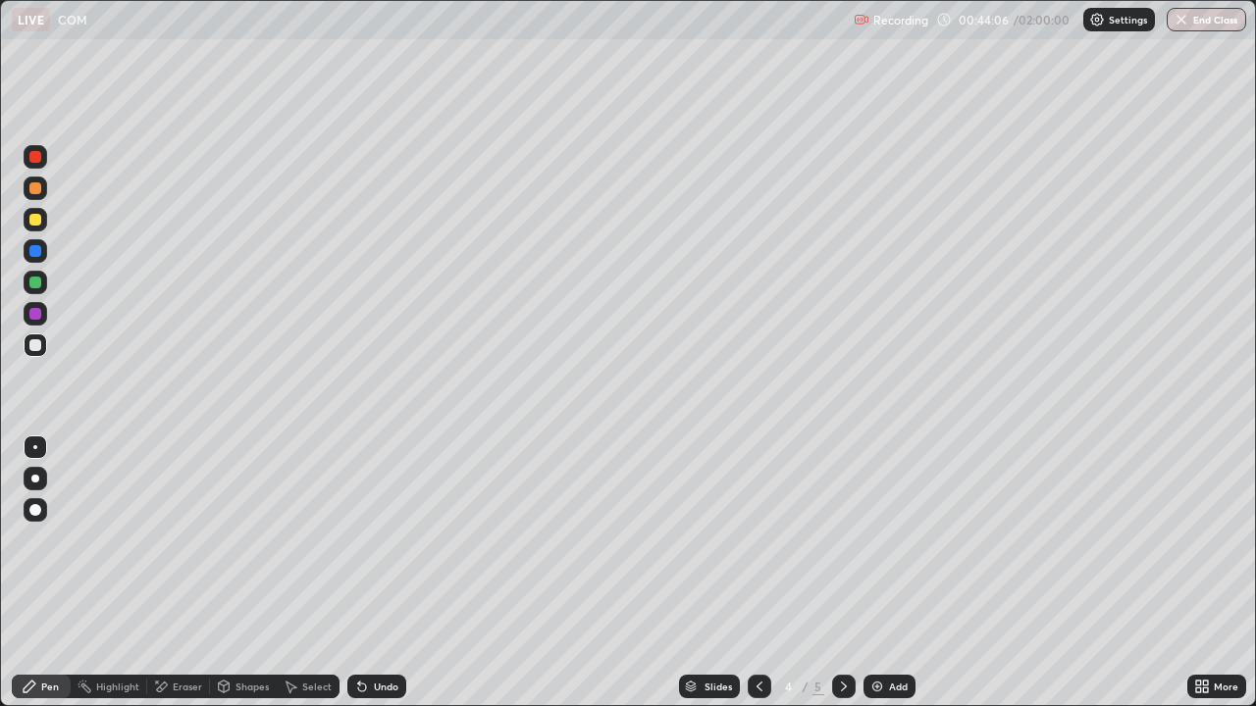
click at [843, 573] on icon at bounding box center [844, 687] width 16 height 16
click at [365, 573] on icon at bounding box center [362, 687] width 16 height 16
click at [366, 573] on div "Undo" at bounding box center [376, 687] width 59 height 24
click at [181, 573] on div "Eraser" at bounding box center [187, 687] width 29 height 10
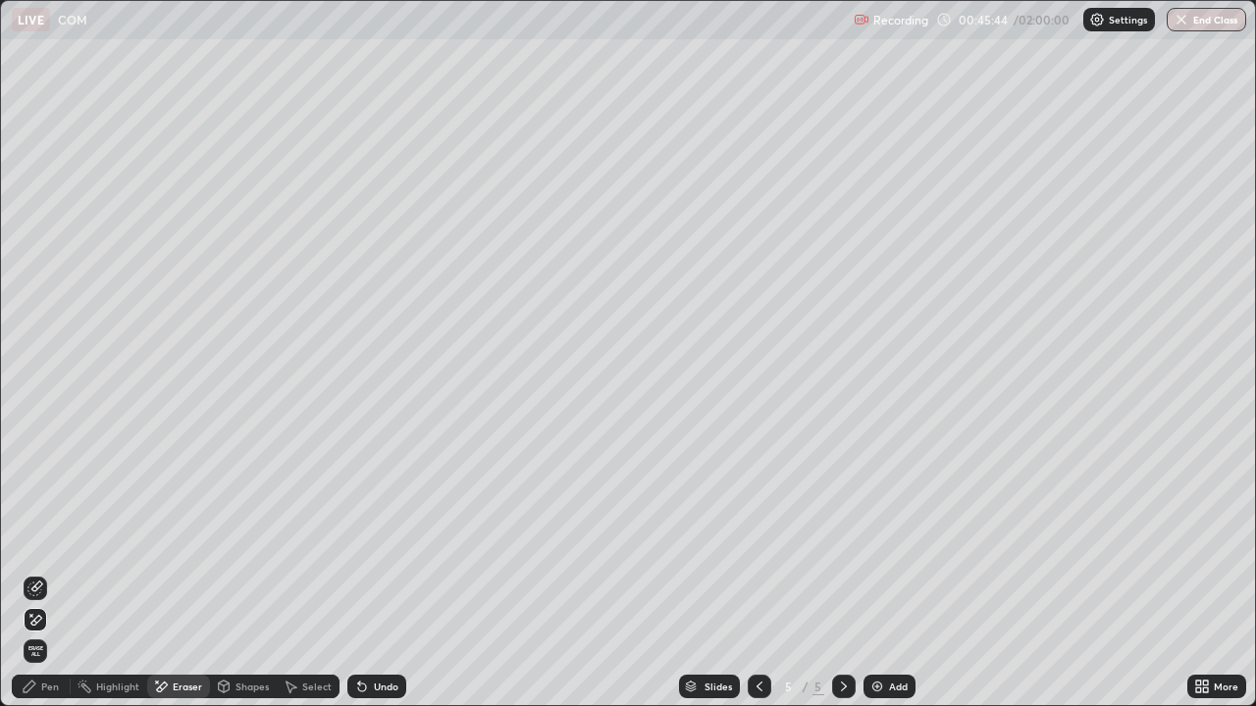
click at [55, 573] on div "Pen" at bounding box center [50, 687] width 18 height 10
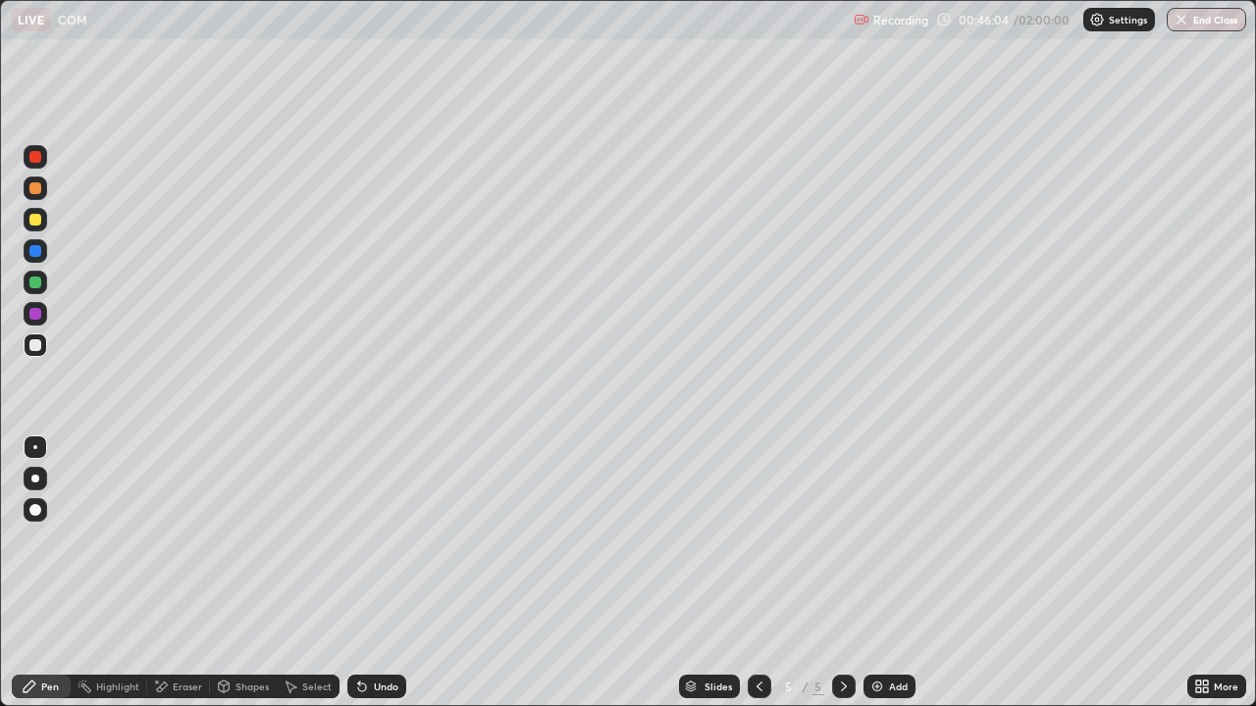
click at [757, 573] on icon at bounding box center [759, 687] width 16 height 16
click at [835, 573] on div at bounding box center [844, 687] width 24 height 24
click at [180, 573] on div "Eraser" at bounding box center [187, 687] width 29 height 10
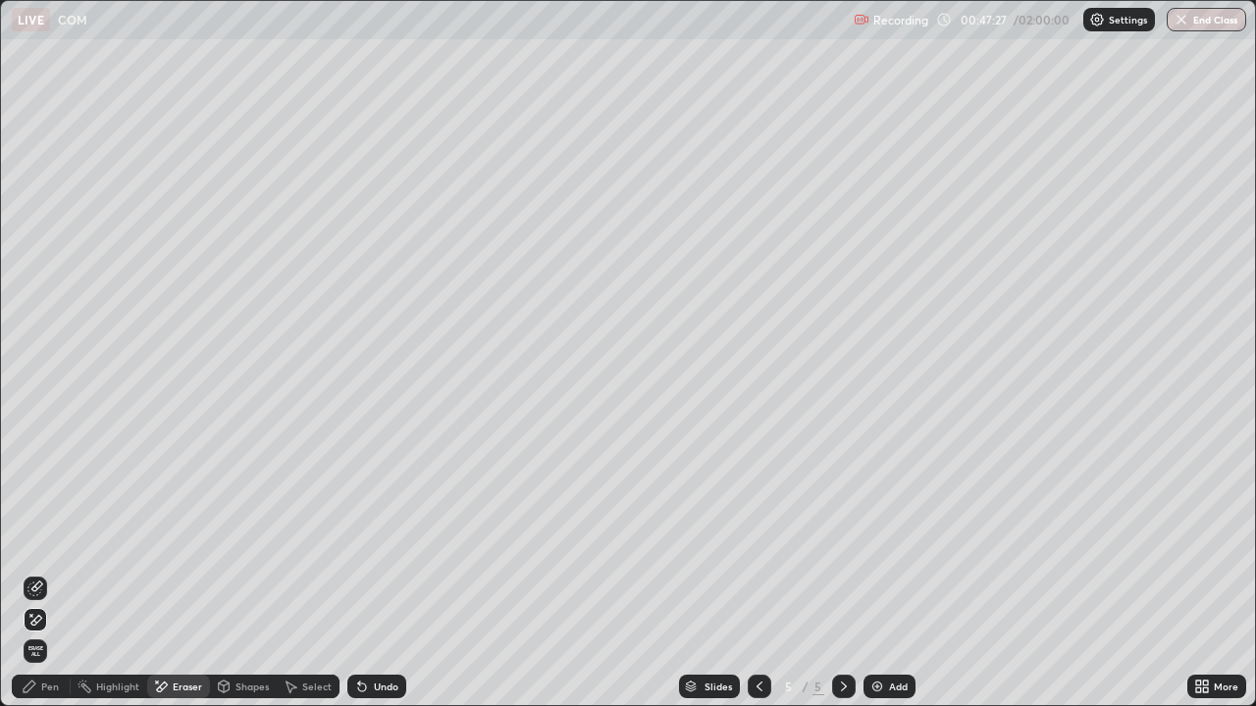
click at [40, 573] on div "Pen" at bounding box center [41, 687] width 59 height 24
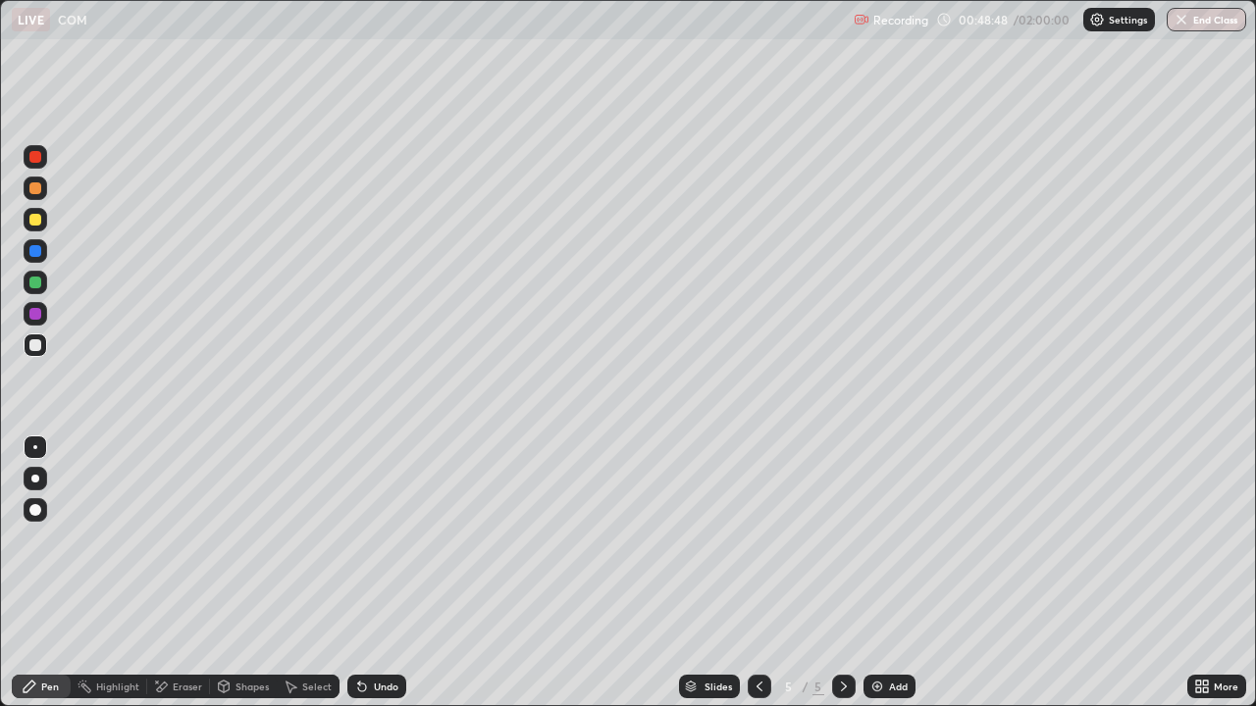
click at [885, 573] on div "Add" at bounding box center [889, 687] width 52 height 24
click at [175, 573] on div "Eraser" at bounding box center [187, 687] width 29 height 10
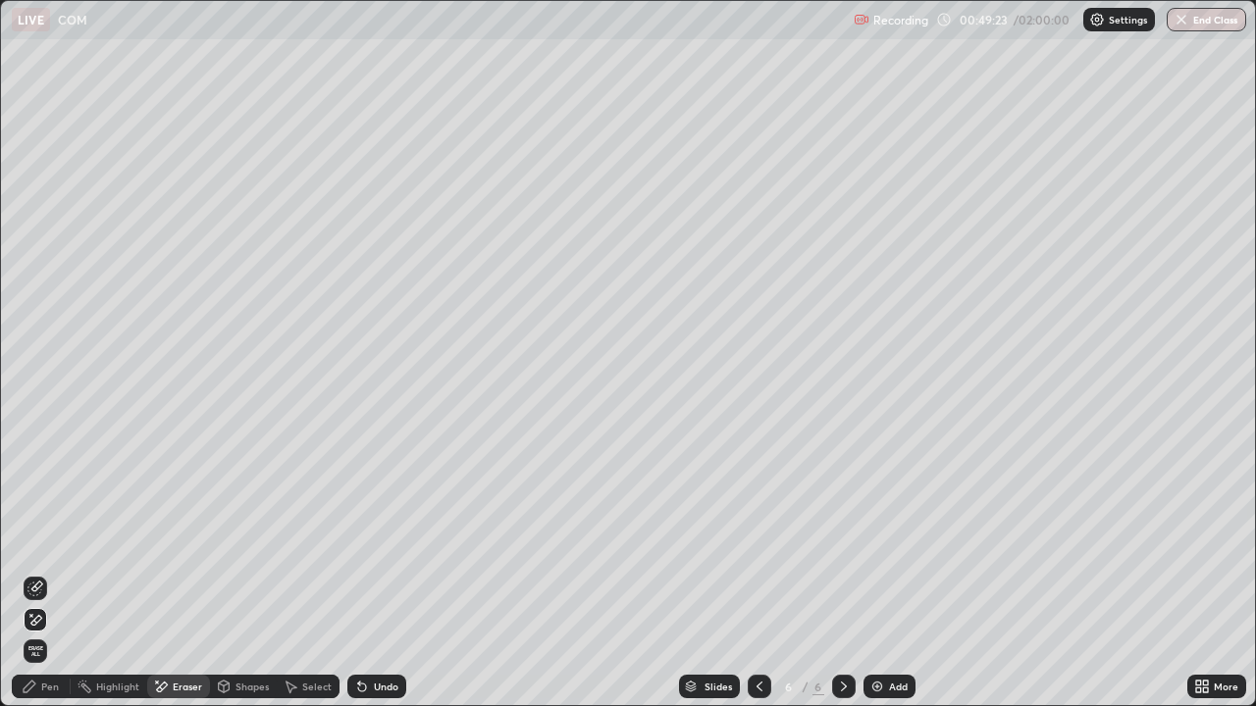
click at [45, 573] on div "Pen" at bounding box center [50, 687] width 18 height 10
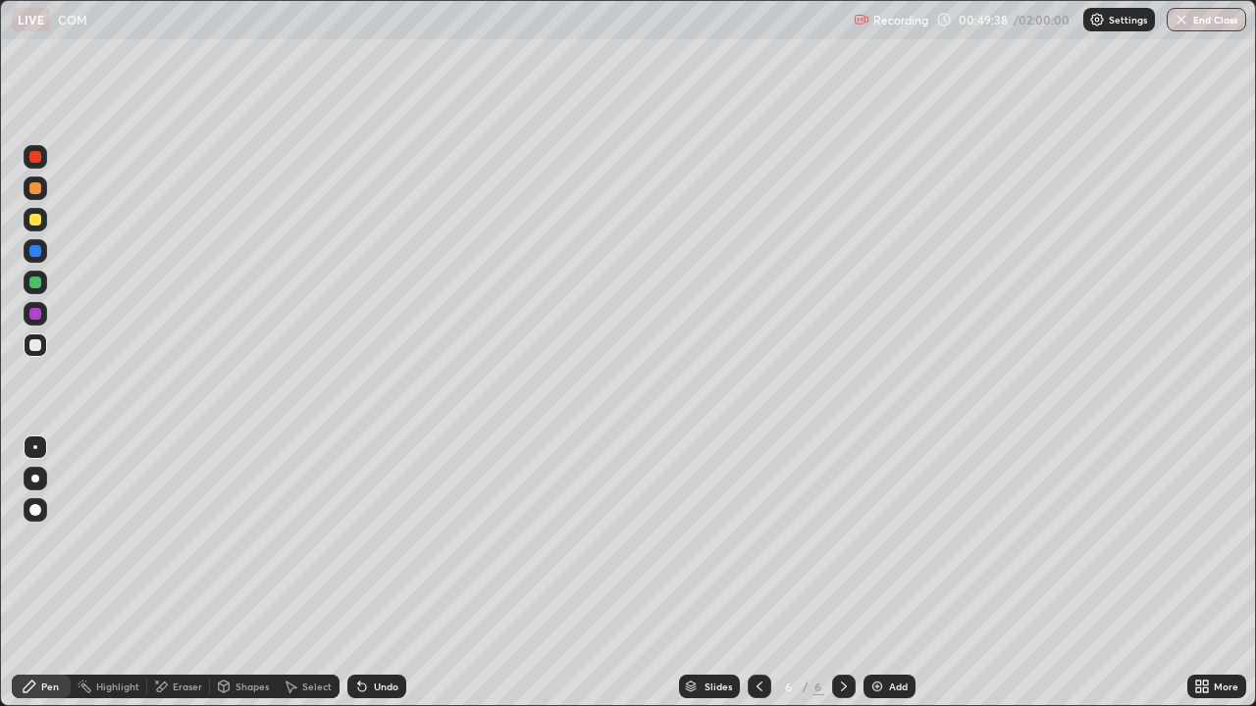
click at [369, 573] on div "Undo" at bounding box center [376, 687] width 59 height 24
click at [371, 573] on div "Undo" at bounding box center [376, 687] width 59 height 24
click at [754, 573] on icon at bounding box center [759, 687] width 16 height 16
click at [758, 573] on icon at bounding box center [759, 687] width 6 height 10
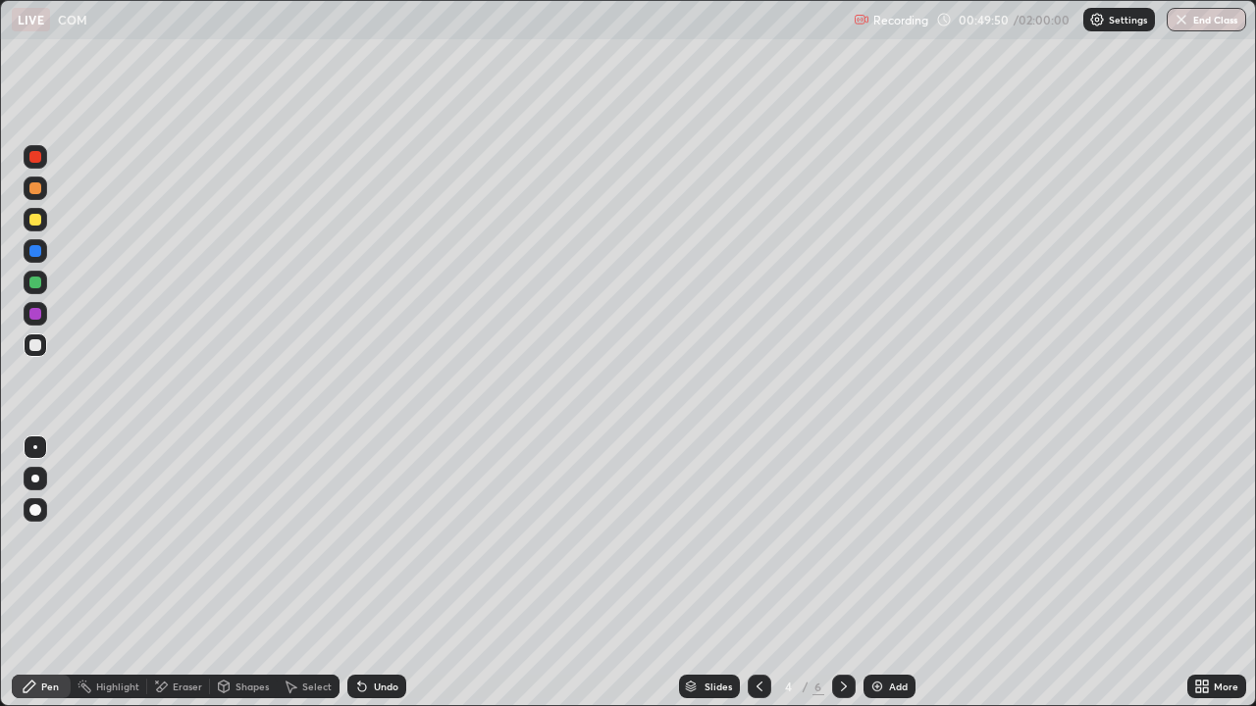
click at [844, 573] on icon at bounding box center [844, 687] width 16 height 16
click at [839, 573] on icon at bounding box center [844, 687] width 16 height 16
click at [368, 573] on div "Undo" at bounding box center [376, 687] width 59 height 24
click at [366, 573] on icon at bounding box center [362, 687] width 16 height 16
click at [755, 573] on icon at bounding box center [759, 687] width 16 height 16
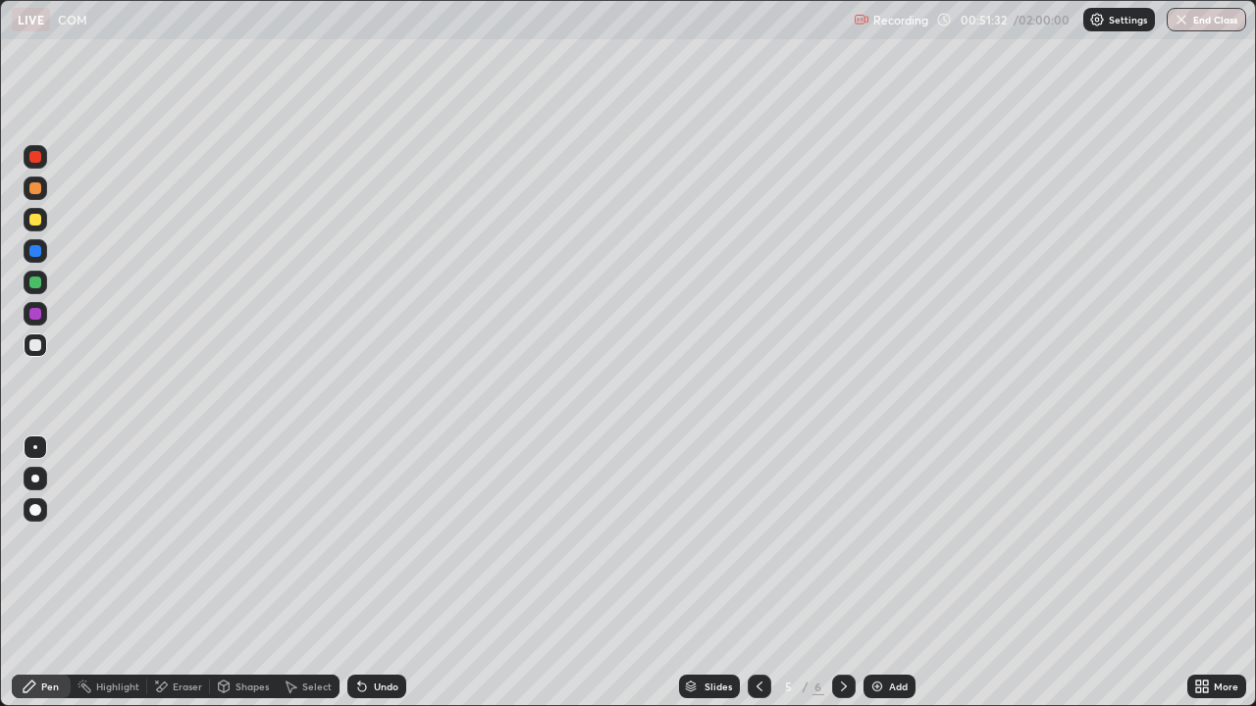
click at [755, 573] on icon at bounding box center [759, 687] width 16 height 16
click at [843, 573] on icon at bounding box center [844, 687] width 16 height 16
click at [840, 573] on icon at bounding box center [844, 687] width 16 height 16
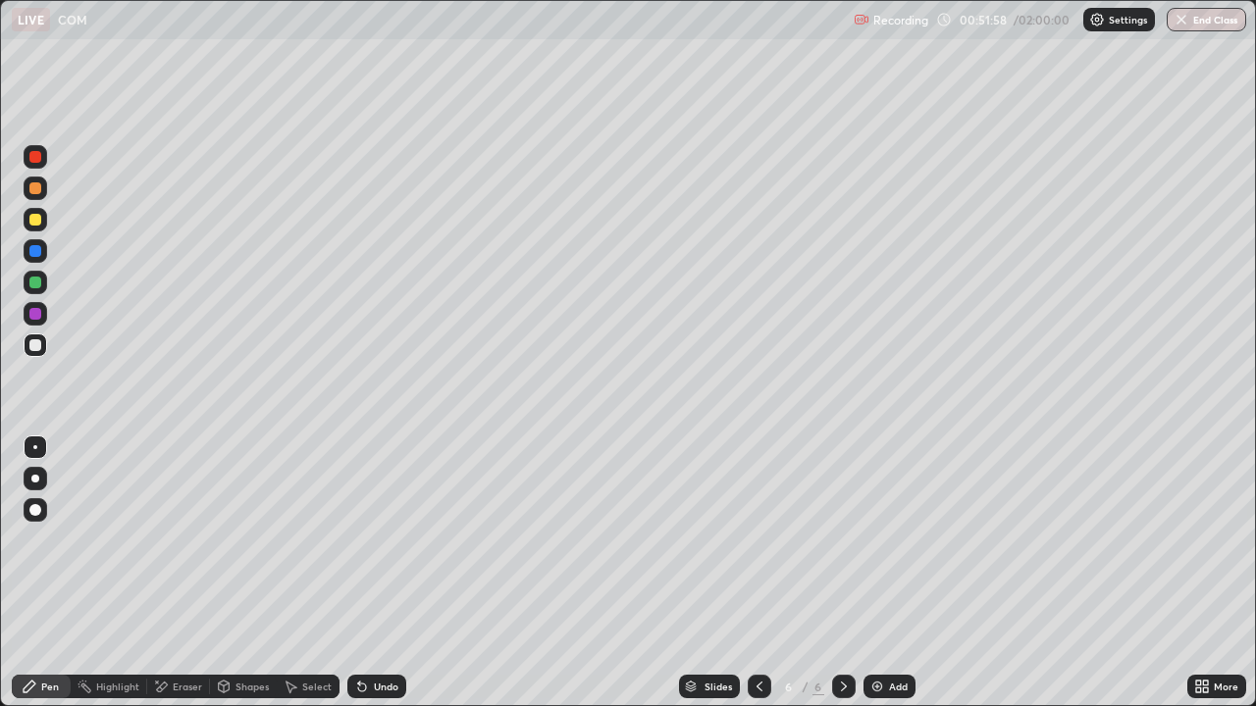
click at [183, 573] on div "Eraser" at bounding box center [187, 687] width 29 height 10
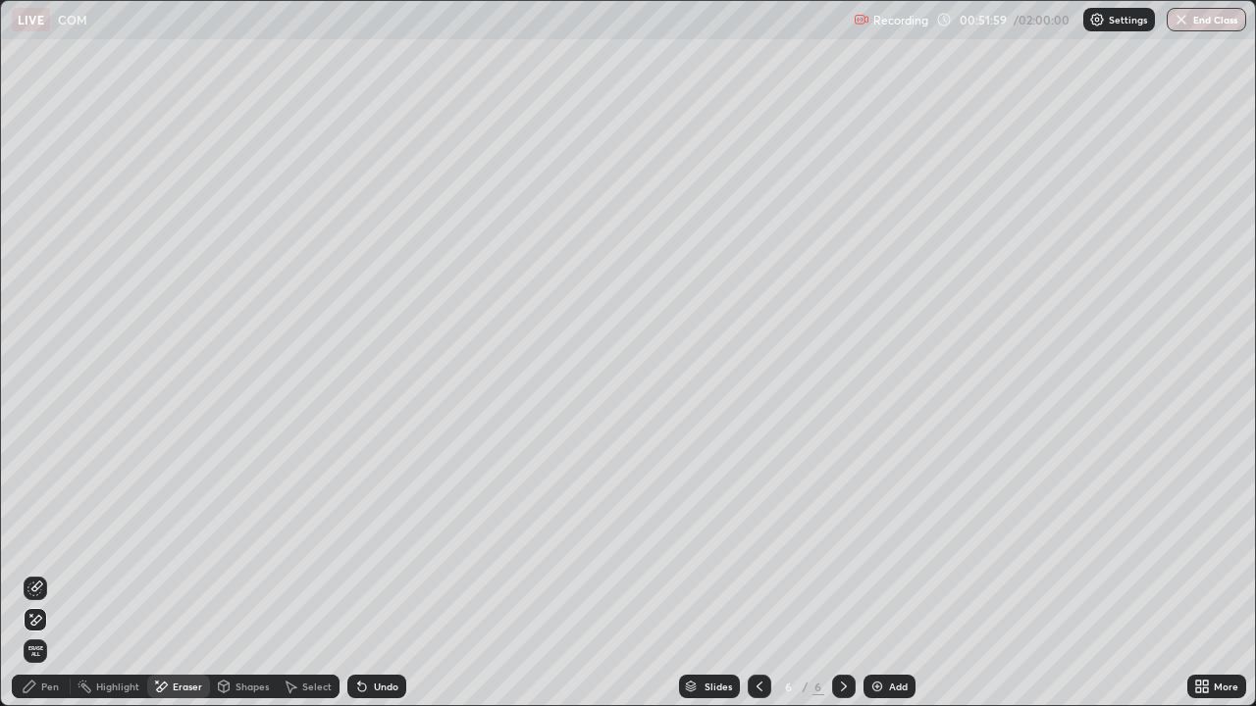
click at [46, 573] on div "Pen" at bounding box center [50, 687] width 18 height 10
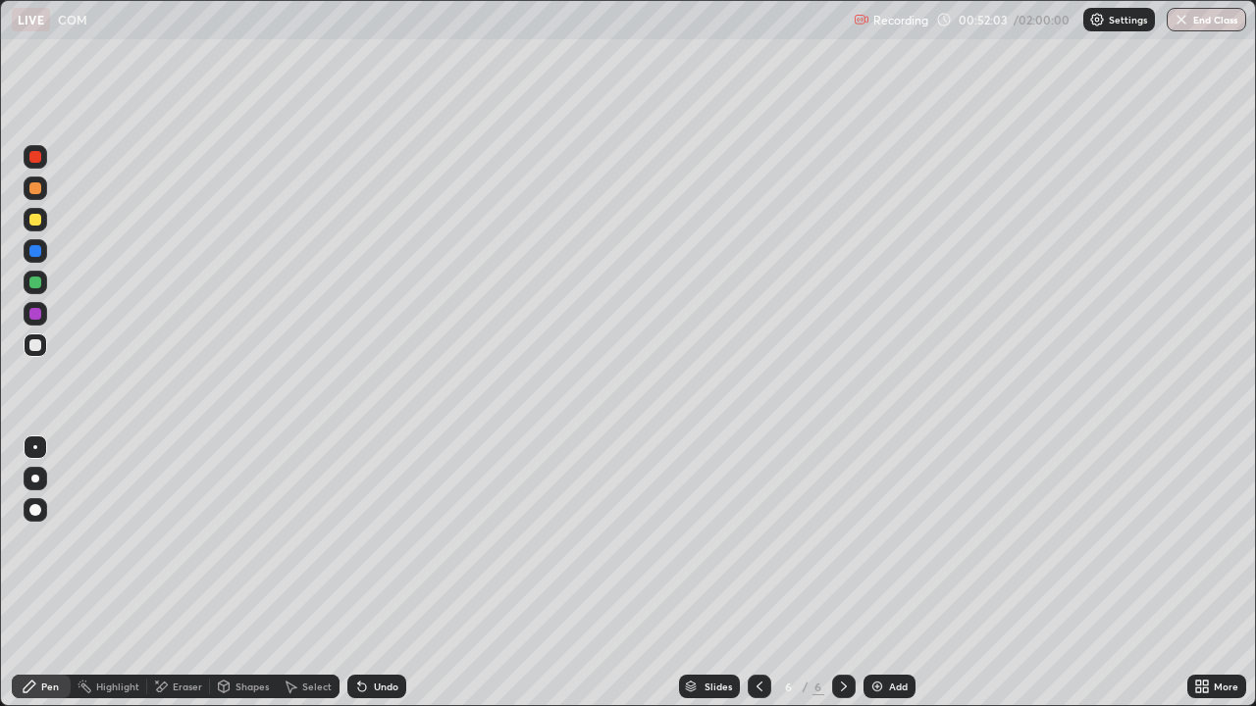
click at [371, 573] on div "Undo" at bounding box center [376, 687] width 59 height 24
click at [382, 573] on div "Undo" at bounding box center [386, 687] width 25 height 10
click at [181, 573] on div "Eraser" at bounding box center [187, 687] width 29 height 10
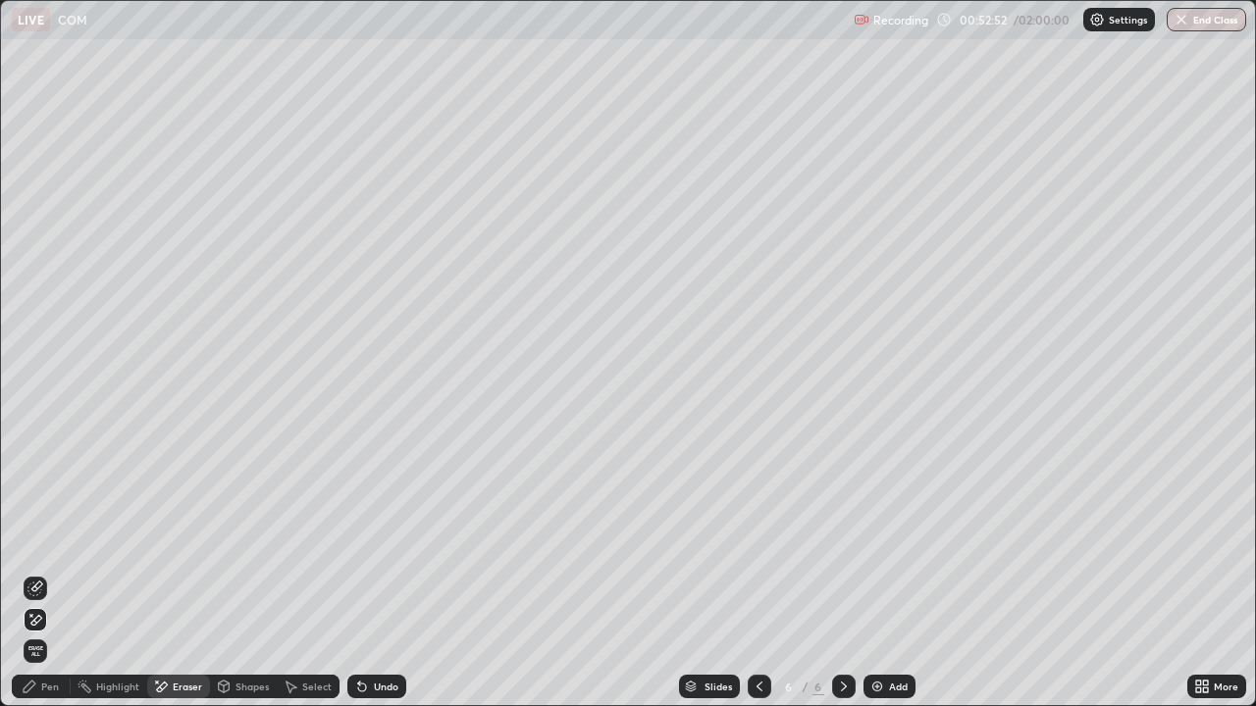
click at [51, 573] on div "Pen" at bounding box center [50, 687] width 18 height 10
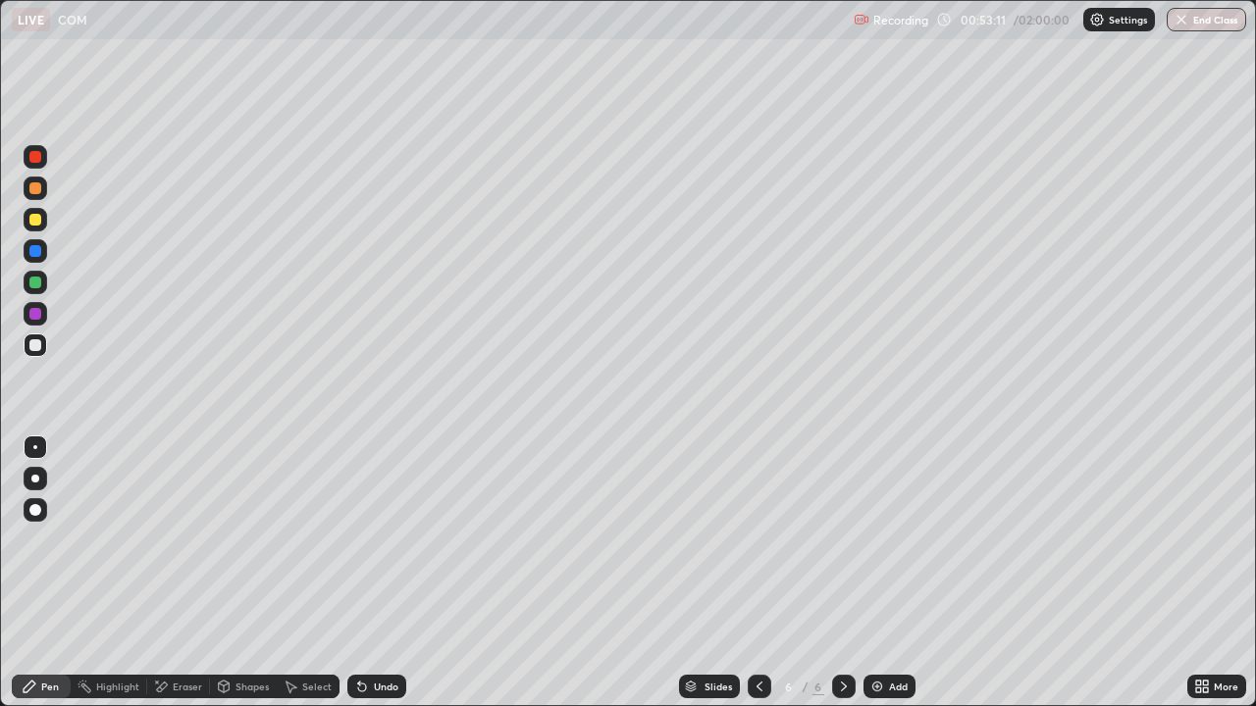
click at [748, 573] on div at bounding box center [760, 687] width 24 height 24
click at [756, 573] on icon at bounding box center [759, 687] width 6 height 10
click at [757, 573] on icon at bounding box center [759, 687] width 16 height 16
click at [842, 573] on icon at bounding box center [844, 687] width 16 height 16
click at [842, 573] on icon at bounding box center [844, 687] width 6 height 10
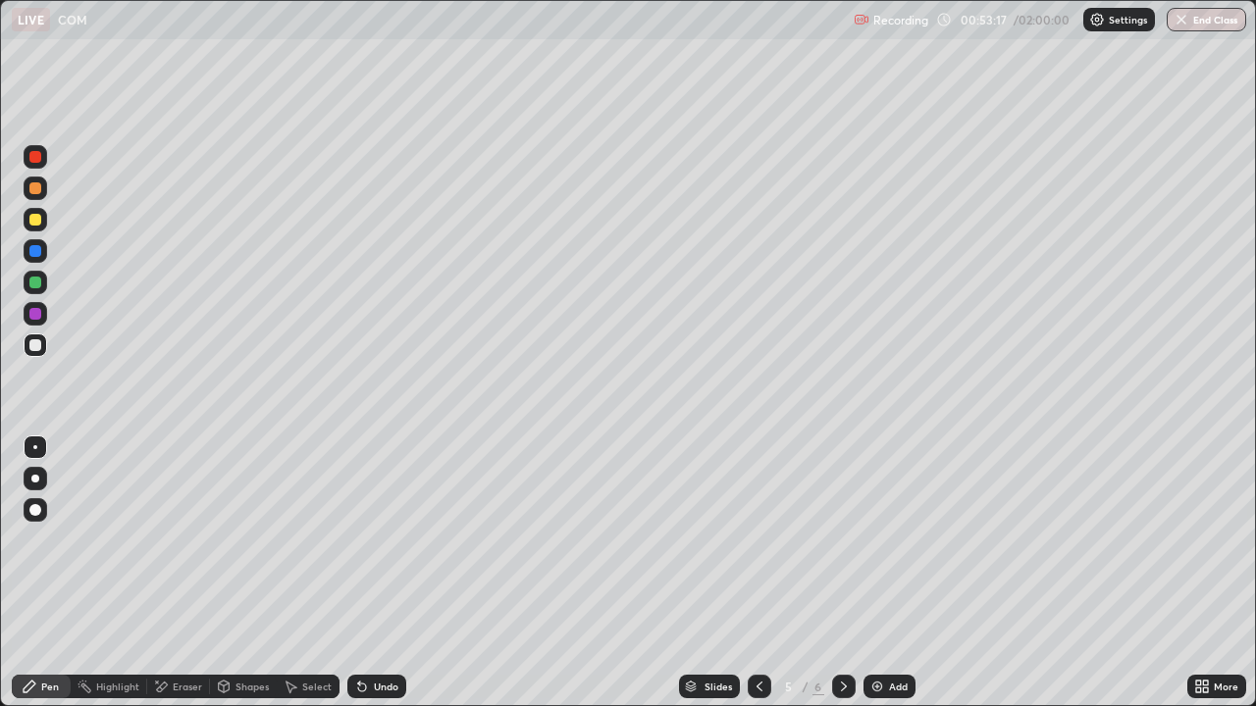
click at [836, 573] on icon at bounding box center [844, 687] width 16 height 16
click at [384, 573] on div "Undo" at bounding box center [386, 687] width 25 height 10
click at [380, 573] on div "Undo" at bounding box center [376, 687] width 59 height 24
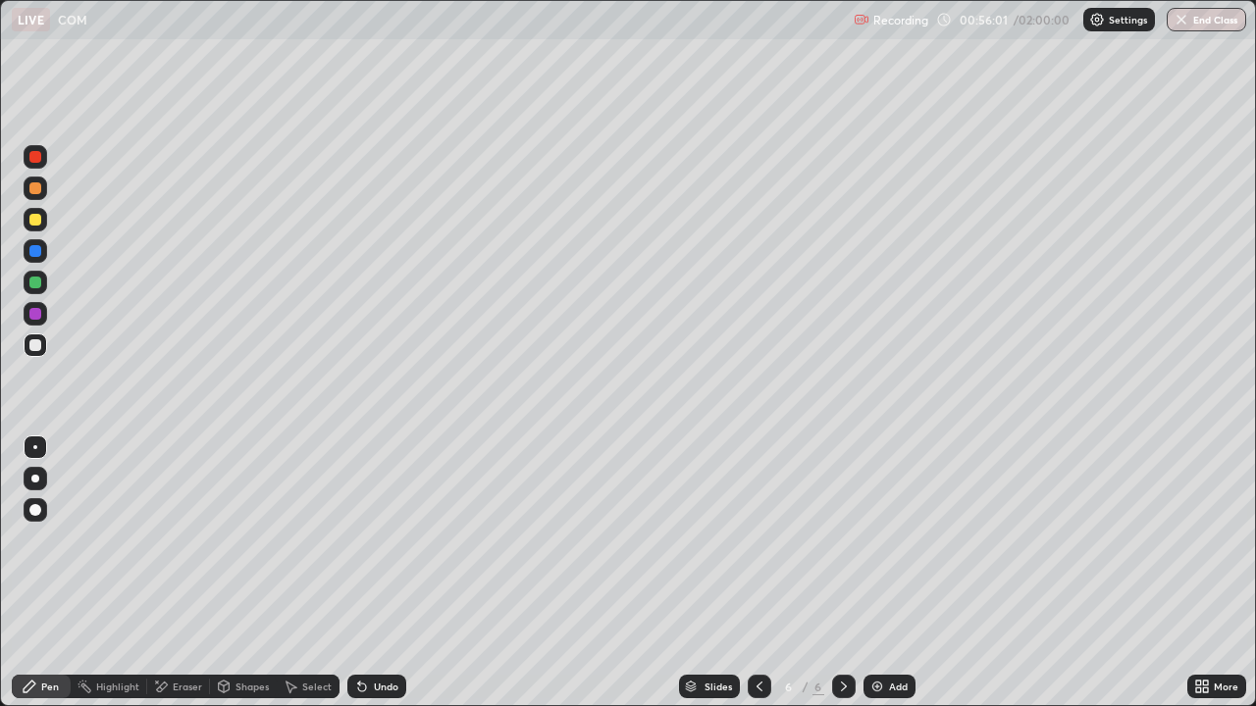
click at [892, 573] on div "Add" at bounding box center [898, 687] width 19 height 10
click at [358, 573] on icon at bounding box center [362, 688] width 8 height 8
click at [358, 573] on icon at bounding box center [359, 683] width 2 height 2
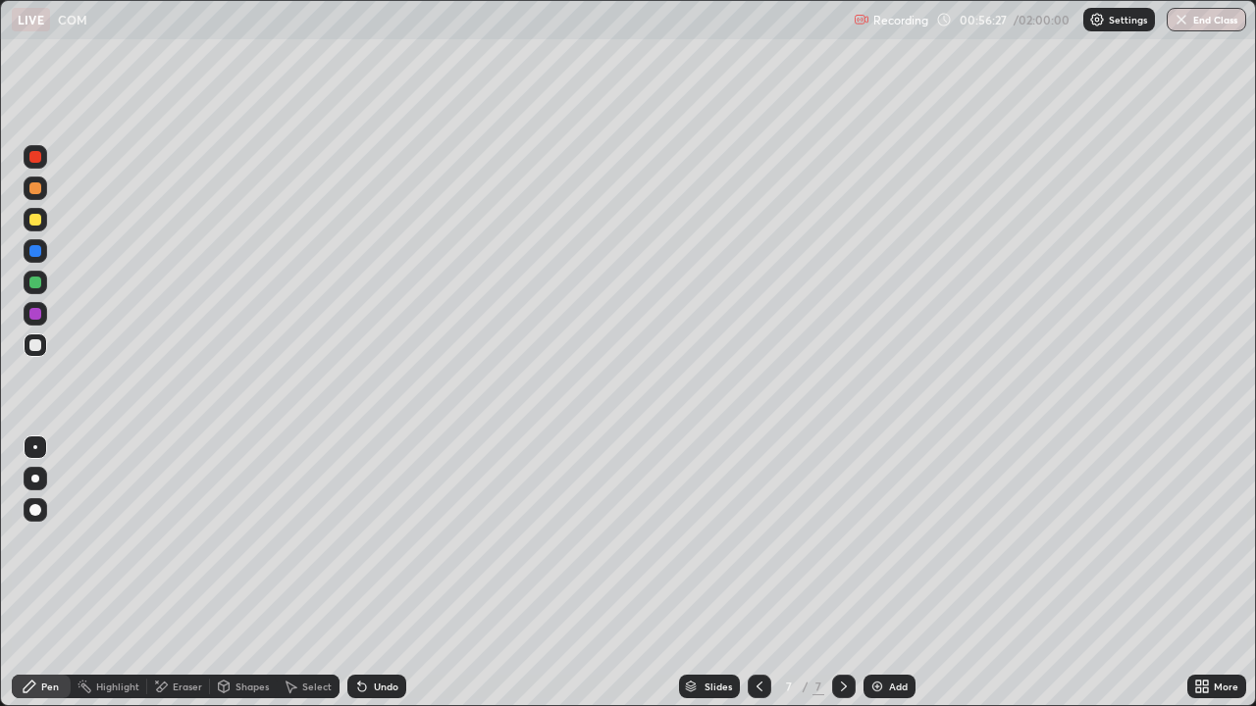
click at [358, 573] on icon at bounding box center [359, 683] width 2 height 2
click at [748, 573] on div at bounding box center [760, 687] width 24 height 24
click at [762, 573] on div at bounding box center [760, 687] width 24 height 24
click at [766, 573] on div at bounding box center [760, 687] width 24 height 24
click at [848, 573] on div at bounding box center [844, 686] width 24 height 39
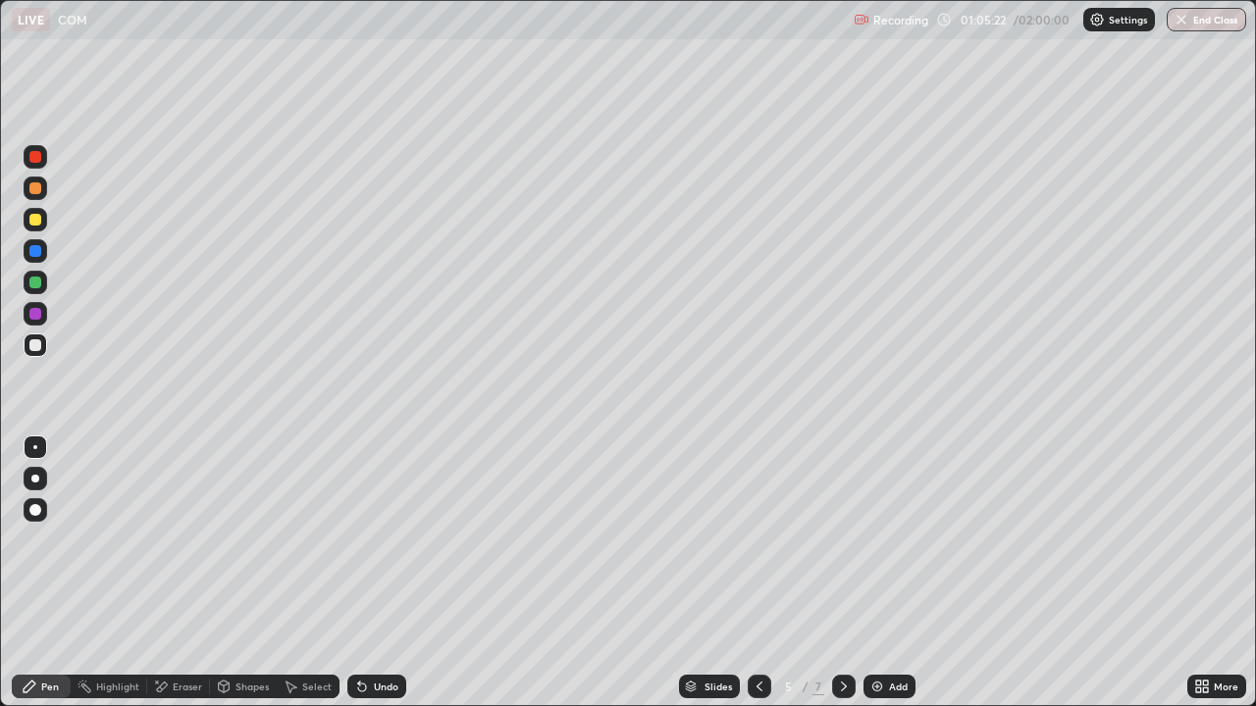
click at [839, 573] on icon at bounding box center [844, 687] width 16 height 16
click at [387, 573] on div "Undo" at bounding box center [386, 687] width 25 height 10
click at [394, 573] on div "Undo" at bounding box center [386, 687] width 25 height 10
click at [397, 573] on div "Undo" at bounding box center [376, 687] width 59 height 24
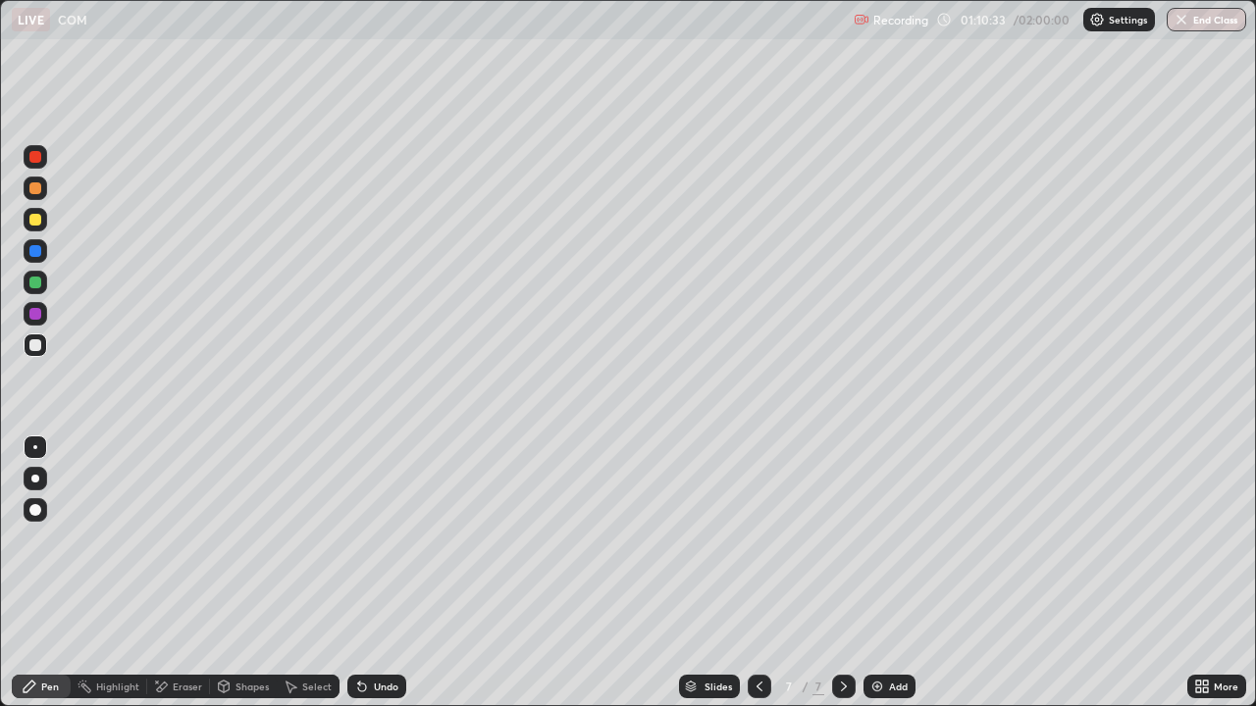
click at [397, 573] on div "Undo" at bounding box center [376, 687] width 59 height 24
click at [388, 573] on div "Undo" at bounding box center [386, 687] width 25 height 10
click at [392, 573] on div "Undo" at bounding box center [386, 687] width 25 height 10
click at [385, 573] on div "Undo" at bounding box center [386, 687] width 25 height 10
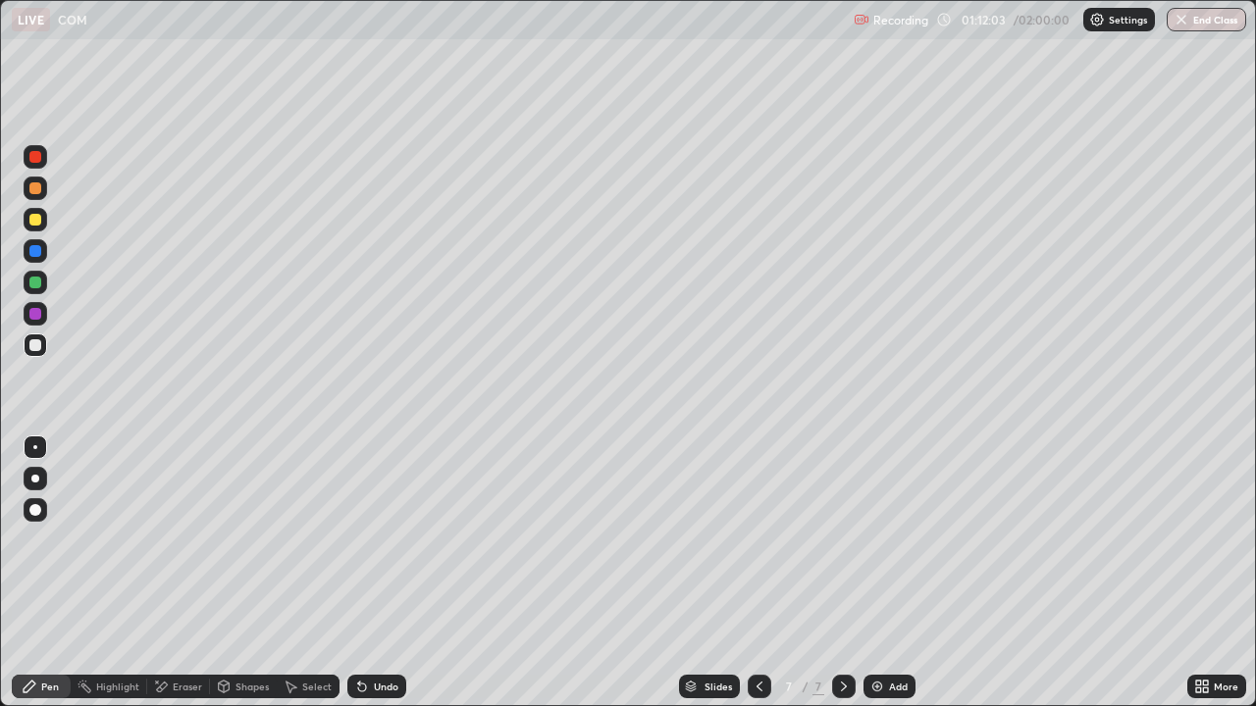
click at [387, 573] on div "Undo" at bounding box center [376, 687] width 59 height 24
click at [889, 573] on div "Add" at bounding box center [889, 687] width 52 height 24
click at [379, 573] on div "Undo" at bounding box center [376, 687] width 59 height 24
click at [378, 573] on div "Undo" at bounding box center [376, 687] width 59 height 24
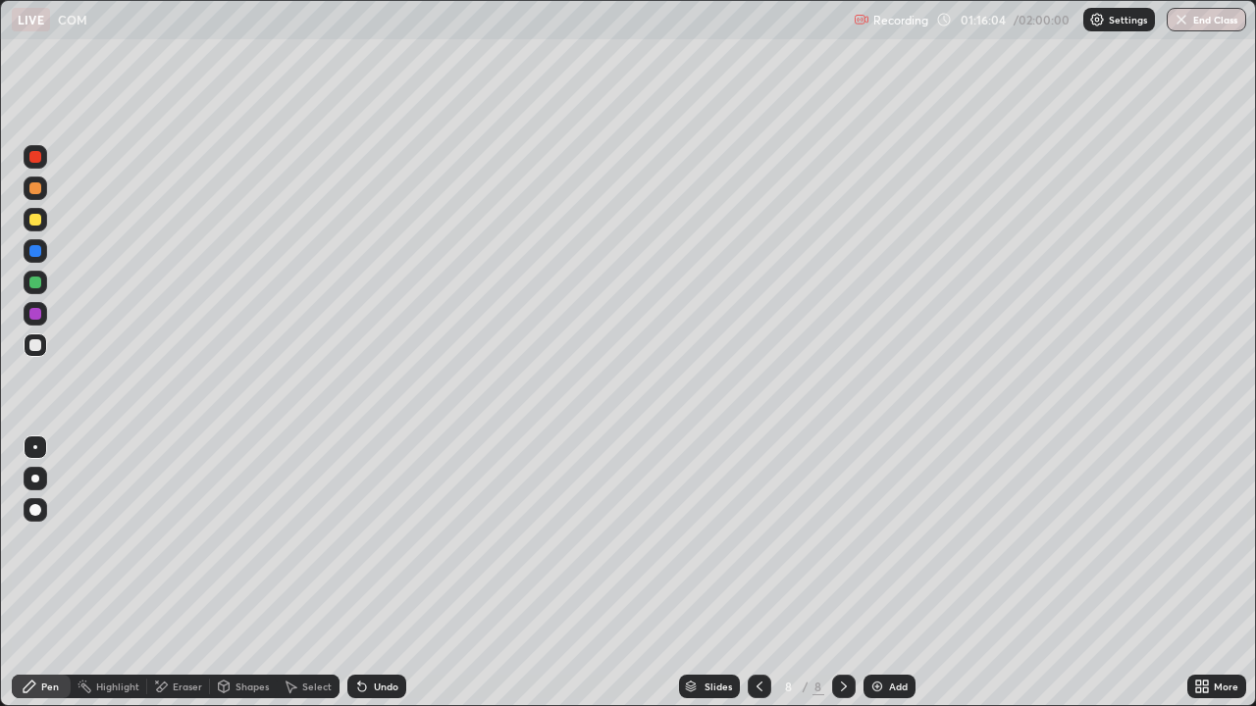
click at [384, 573] on div "Undo" at bounding box center [376, 687] width 59 height 24
click at [891, 573] on div "Add" at bounding box center [898, 687] width 19 height 10
click at [354, 573] on div "Undo" at bounding box center [376, 687] width 59 height 24
click at [374, 573] on div "Undo" at bounding box center [386, 687] width 25 height 10
click at [367, 573] on div "Undo" at bounding box center [376, 687] width 59 height 24
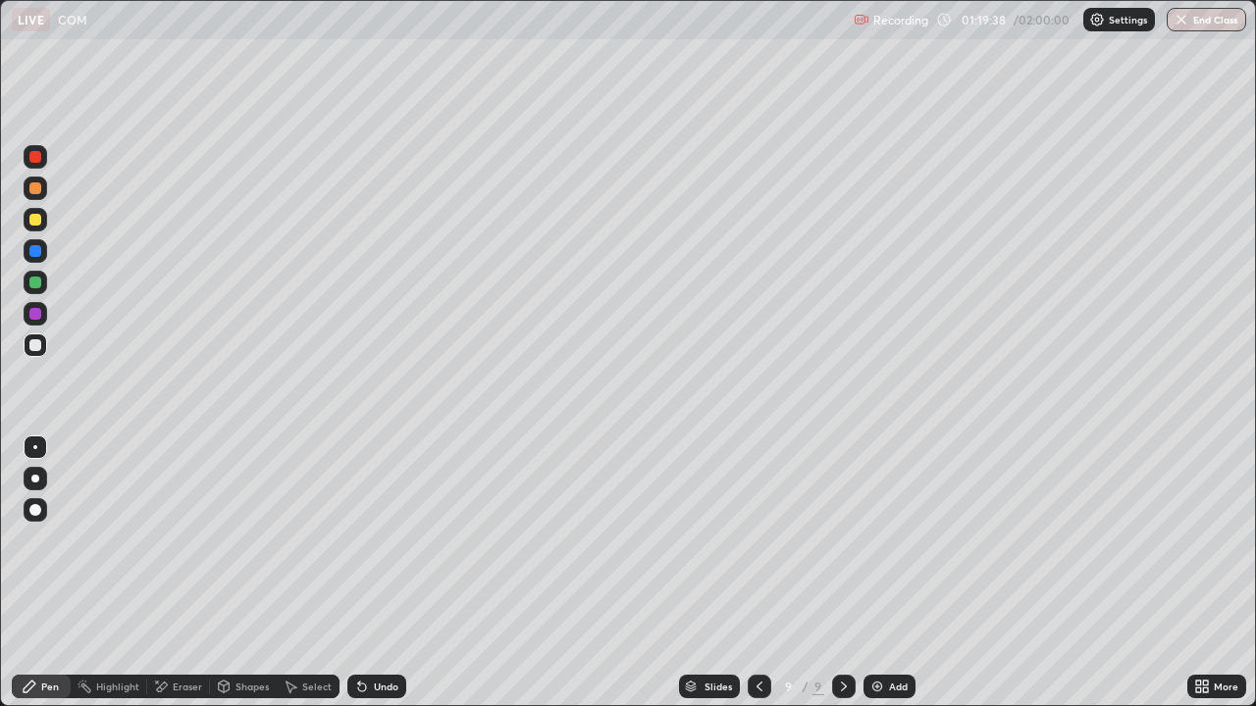
click at [367, 573] on icon at bounding box center [362, 687] width 16 height 16
click at [369, 573] on div "Undo" at bounding box center [376, 687] width 59 height 24
click at [383, 573] on div "Undo" at bounding box center [386, 687] width 25 height 10
click at [380, 573] on div "Undo" at bounding box center [376, 687] width 59 height 24
click at [194, 573] on div "Eraser" at bounding box center [178, 687] width 63 height 24
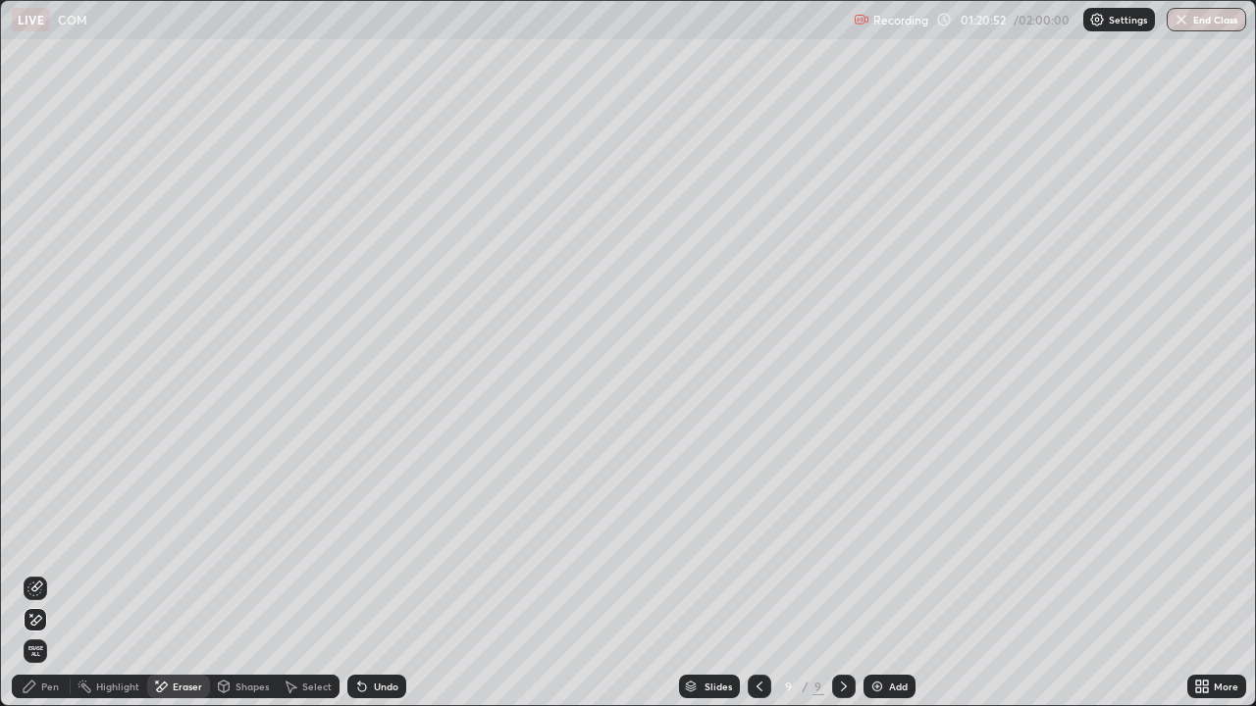
click at [40, 573] on div "Pen" at bounding box center [41, 687] width 59 height 24
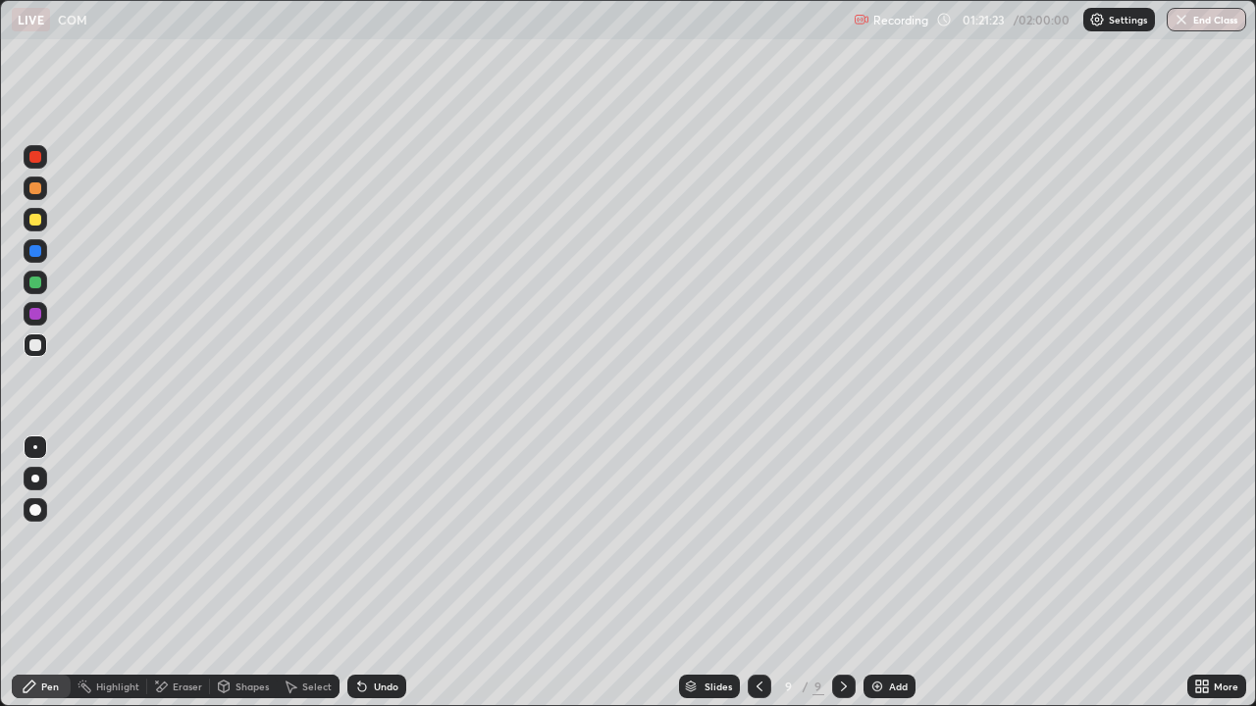
click at [896, 573] on div "Add" at bounding box center [898, 687] width 19 height 10
click at [358, 573] on icon at bounding box center [359, 683] width 2 height 2
click at [376, 573] on div "Undo" at bounding box center [386, 687] width 25 height 10
click at [756, 573] on icon at bounding box center [758, 687] width 16 height 16
click at [841, 573] on icon at bounding box center [844, 687] width 6 height 10
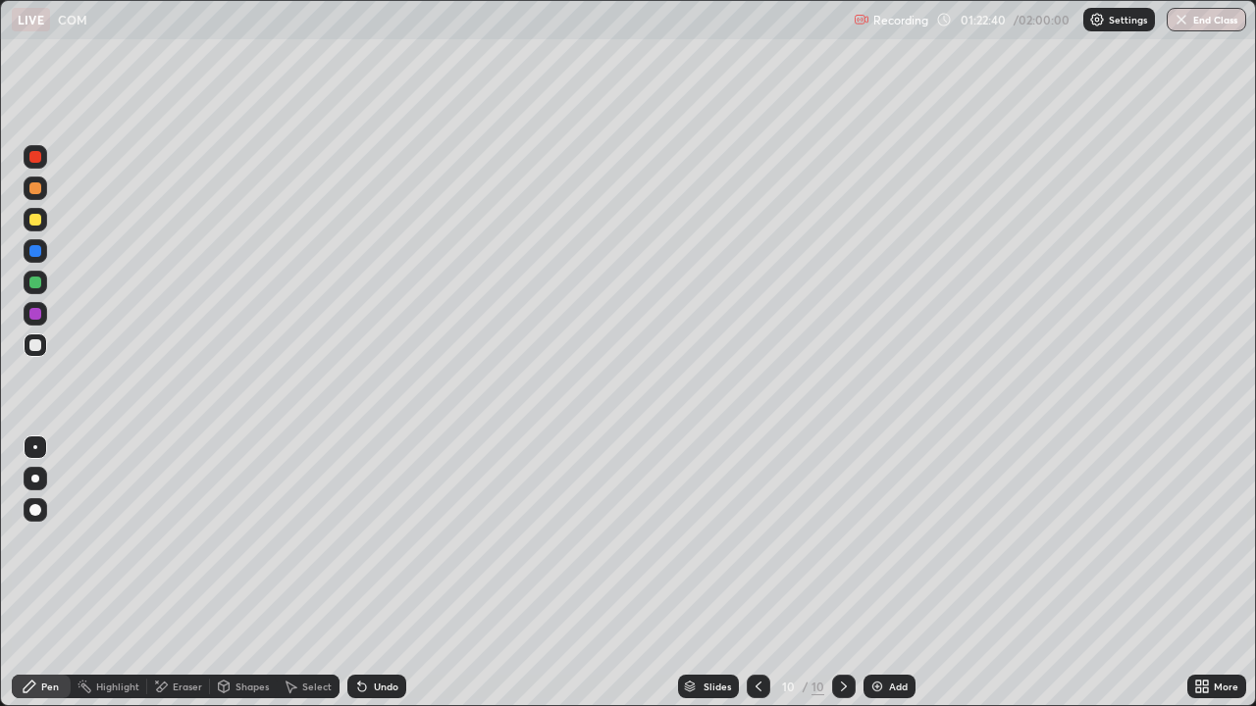
click at [758, 573] on icon at bounding box center [758, 687] width 6 height 10
click at [755, 573] on icon at bounding box center [758, 687] width 16 height 16
click at [756, 573] on icon at bounding box center [758, 687] width 16 height 16
click at [841, 573] on icon at bounding box center [844, 687] width 6 height 10
click at [842, 573] on icon at bounding box center [844, 687] width 16 height 16
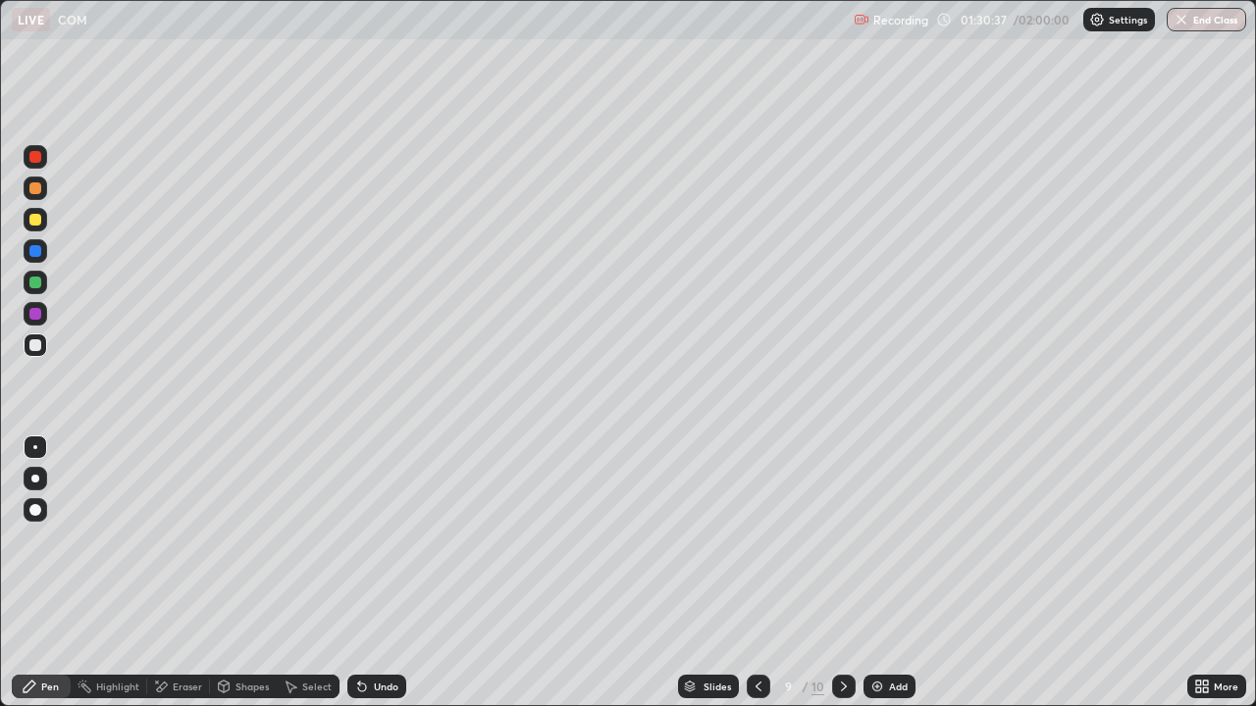
click at [840, 573] on div at bounding box center [844, 686] width 24 height 39
click at [764, 573] on icon at bounding box center [758, 687] width 16 height 16
click at [842, 573] on icon at bounding box center [844, 687] width 16 height 16
click at [388, 573] on div "Undo" at bounding box center [376, 687] width 59 height 24
click at [382, 573] on div "Undo" at bounding box center [386, 687] width 25 height 10
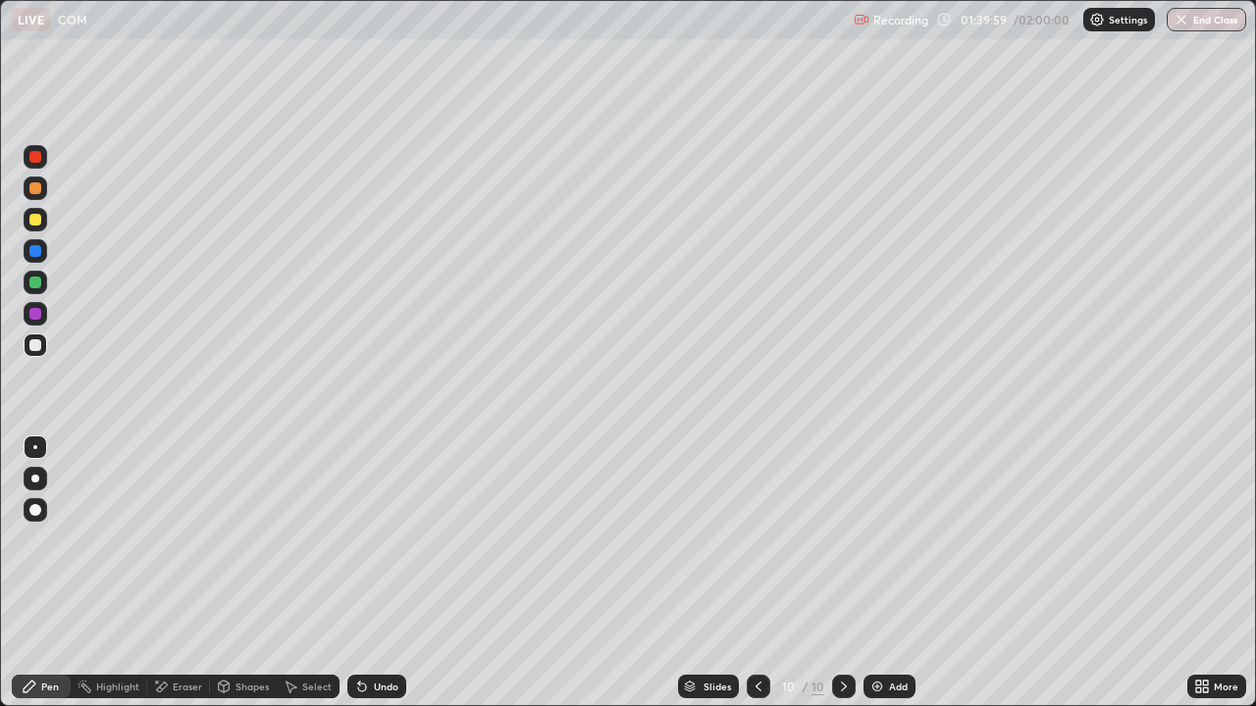
click at [896, 573] on div "Add" at bounding box center [898, 687] width 19 height 10
click at [363, 573] on icon at bounding box center [362, 687] width 16 height 16
click at [361, 573] on icon at bounding box center [362, 688] width 8 height 8
click at [360, 573] on icon at bounding box center [362, 688] width 8 height 8
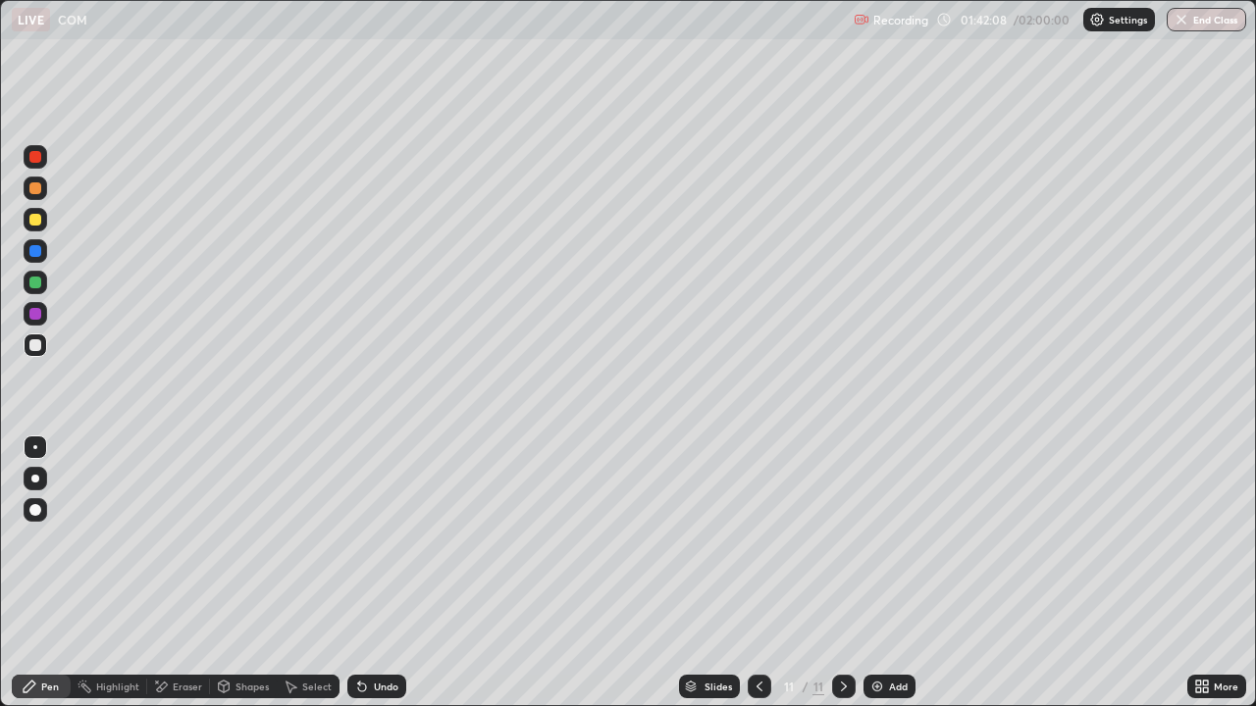
click at [377, 573] on div "Undo" at bounding box center [376, 687] width 59 height 24
click at [373, 573] on div "Undo" at bounding box center [376, 687] width 59 height 24
click at [370, 573] on div "Undo" at bounding box center [376, 687] width 59 height 24
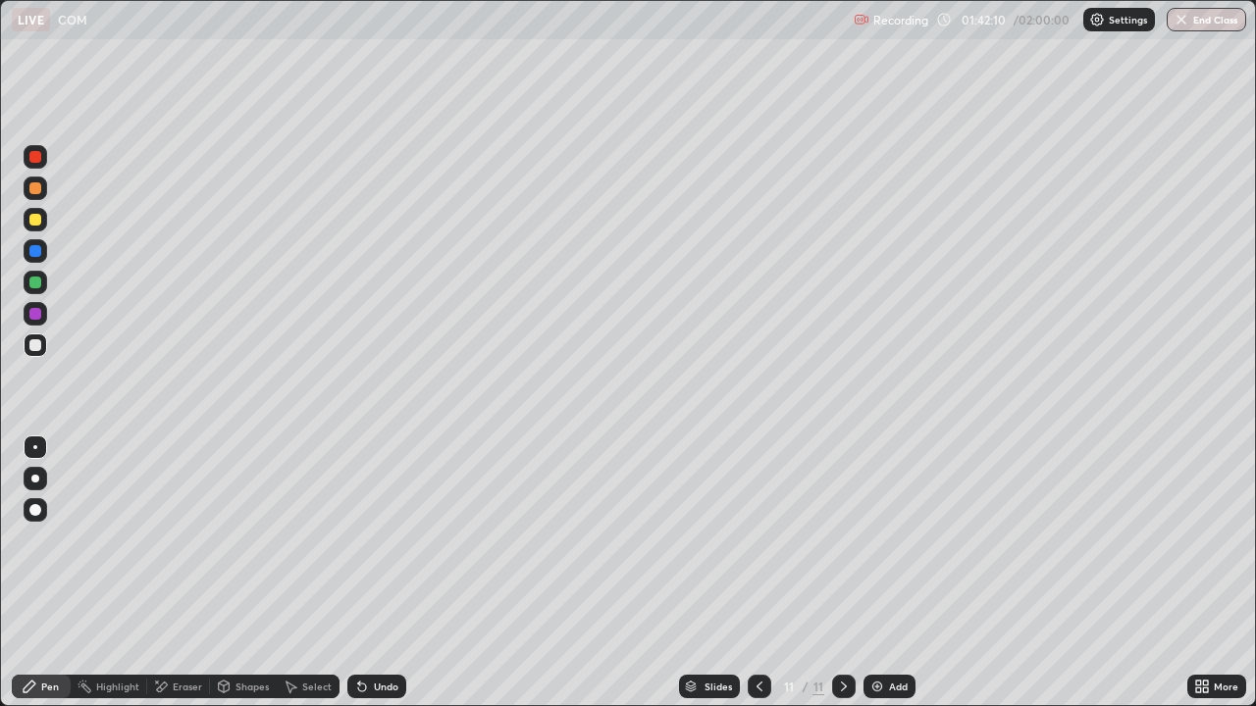
click at [370, 573] on div "Undo" at bounding box center [376, 687] width 59 height 24
click at [387, 573] on div "Undo" at bounding box center [386, 687] width 25 height 10
click at [388, 573] on div "Undo" at bounding box center [386, 687] width 25 height 10
click at [390, 573] on div "Undo" at bounding box center [386, 687] width 25 height 10
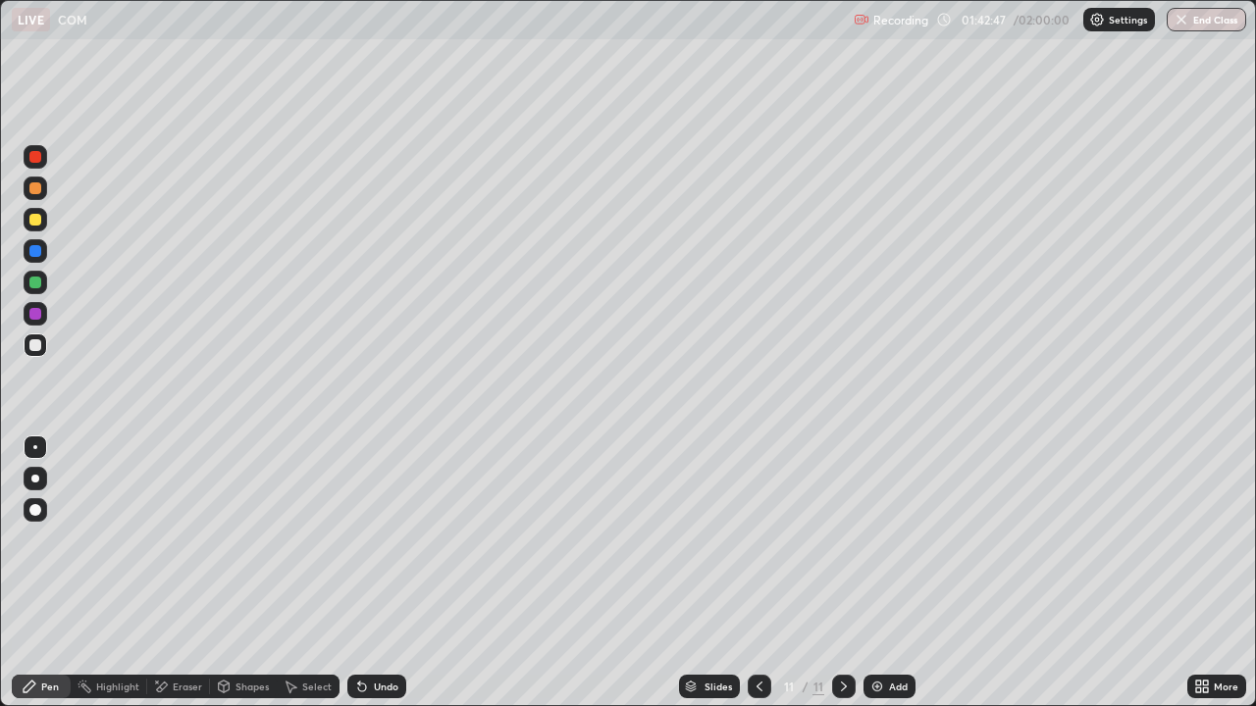
click at [390, 573] on div "Undo" at bounding box center [386, 687] width 25 height 10
click at [748, 573] on div at bounding box center [760, 687] width 24 height 24
click at [842, 573] on icon at bounding box center [844, 687] width 16 height 16
click at [895, 573] on div "Add" at bounding box center [898, 687] width 19 height 10
click at [362, 573] on icon at bounding box center [362, 688] width 8 height 8
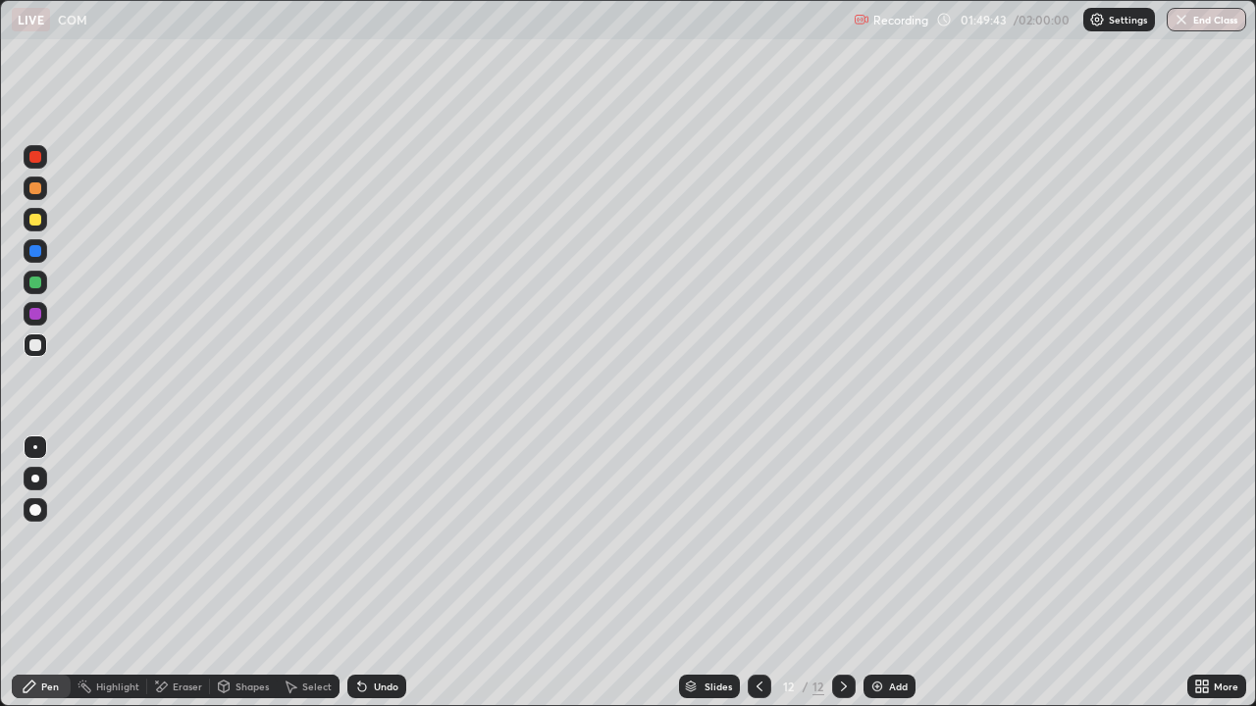
click at [362, 573] on icon at bounding box center [362, 688] width 8 height 8
click at [390, 573] on div "Undo" at bounding box center [376, 687] width 59 height 24
click at [1208, 20] on button "End Class" at bounding box center [1205, 20] width 79 height 24
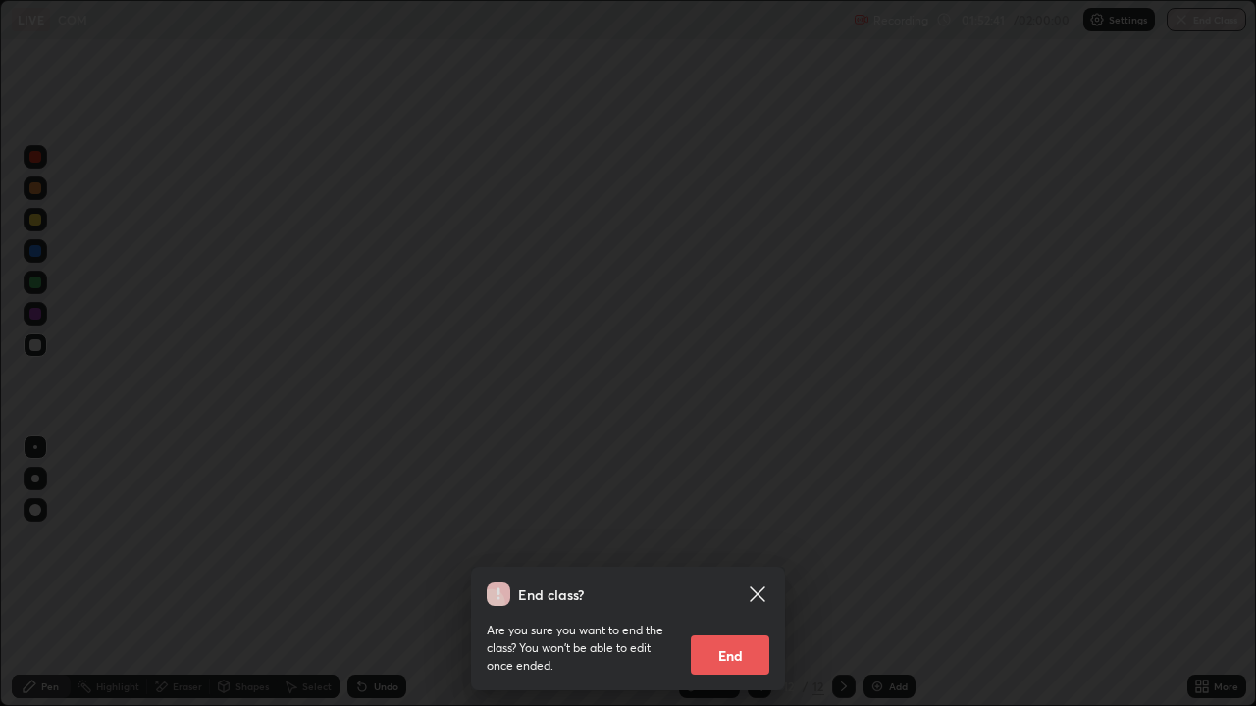
click at [722, 573] on button "End" at bounding box center [730, 655] width 78 height 39
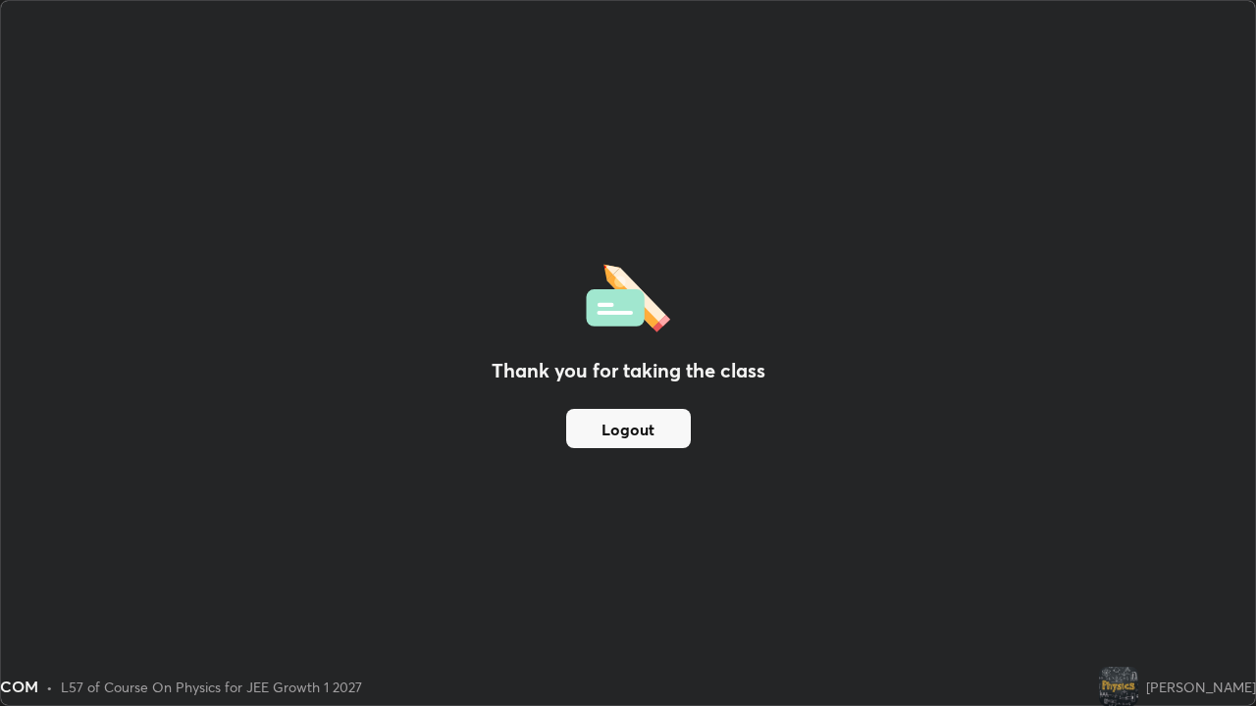
click at [642, 413] on button "Logout" at bounding box center [628, 428] width 125 height 39
